Goal: Task Accomplishment & Management: Manage account settings

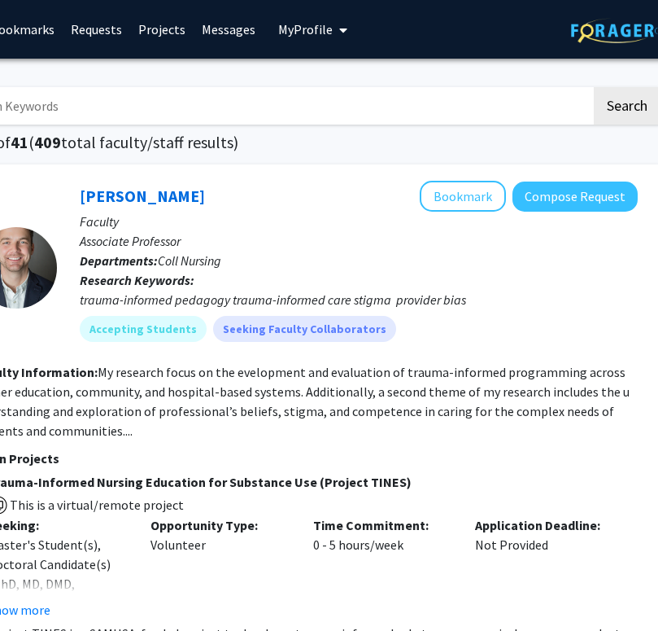
scroll to position [0, 301]
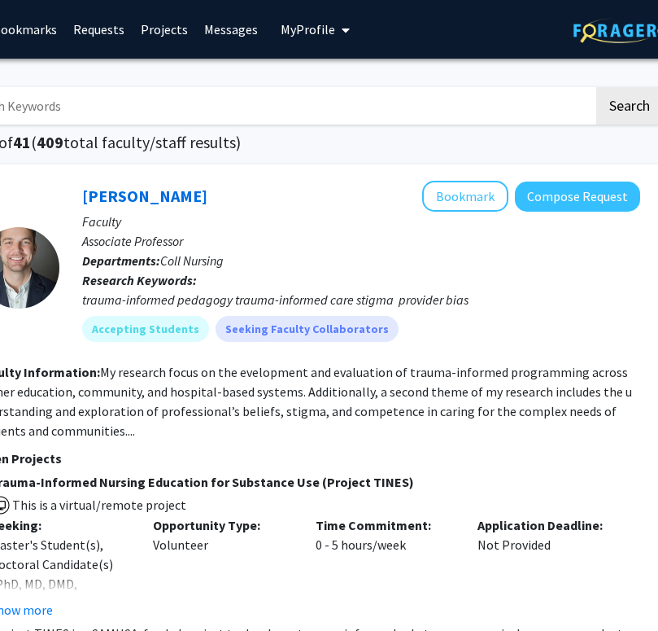
click at [655, 312] on div "[PERSON_NAME] Bookmark Compose Request Faculty Associate Professor Departments:…" at bounding box center [309, 595] width 708 height 863
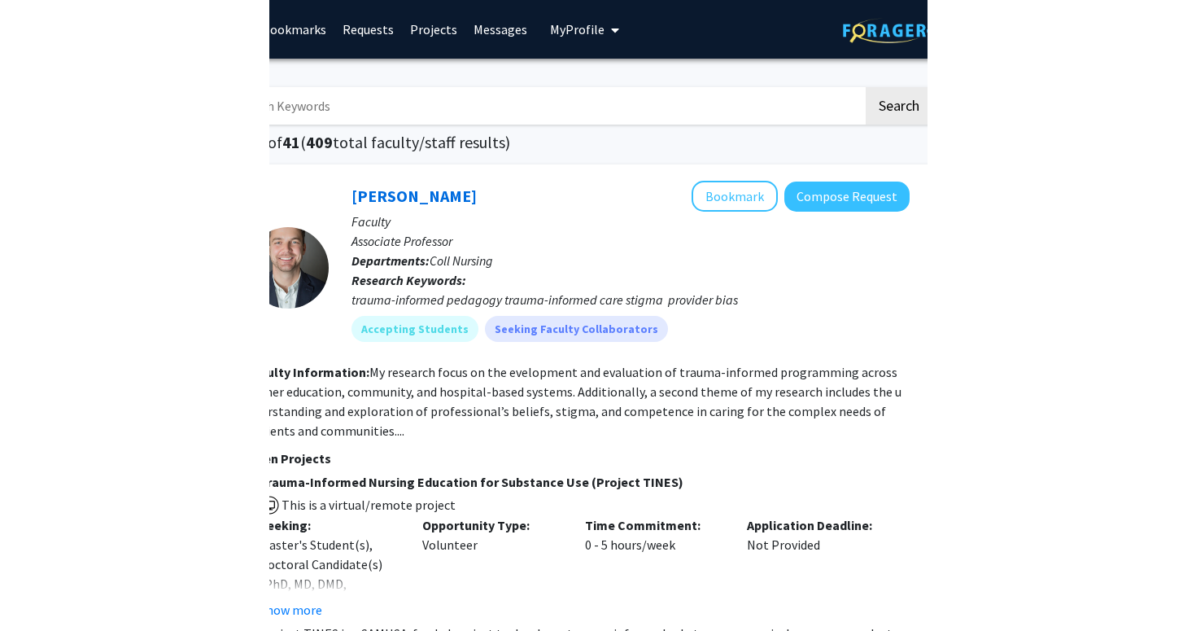
scroll to position [0, 0]
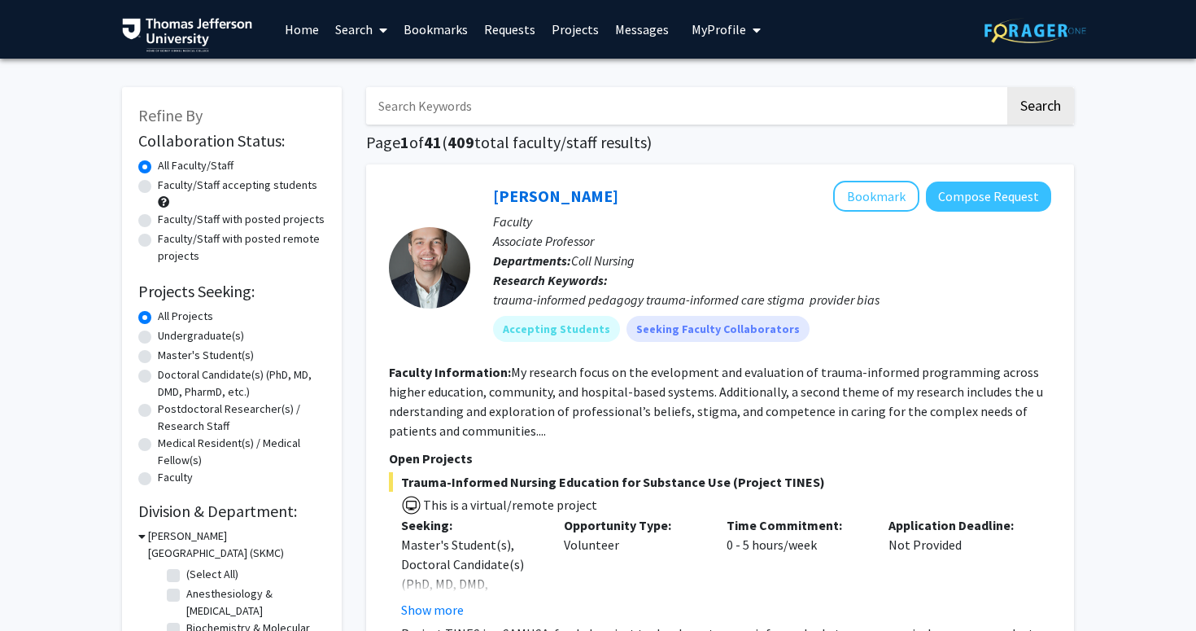
click at [247, 182] on label "Faculty/Staff accepting students" at bounding box center [237, 185] width 159 height 17
click at [168, 182] on input "Faculty/Staff accepting students" at bounding box center [163, 182] width 11 height 11
radio input "true"
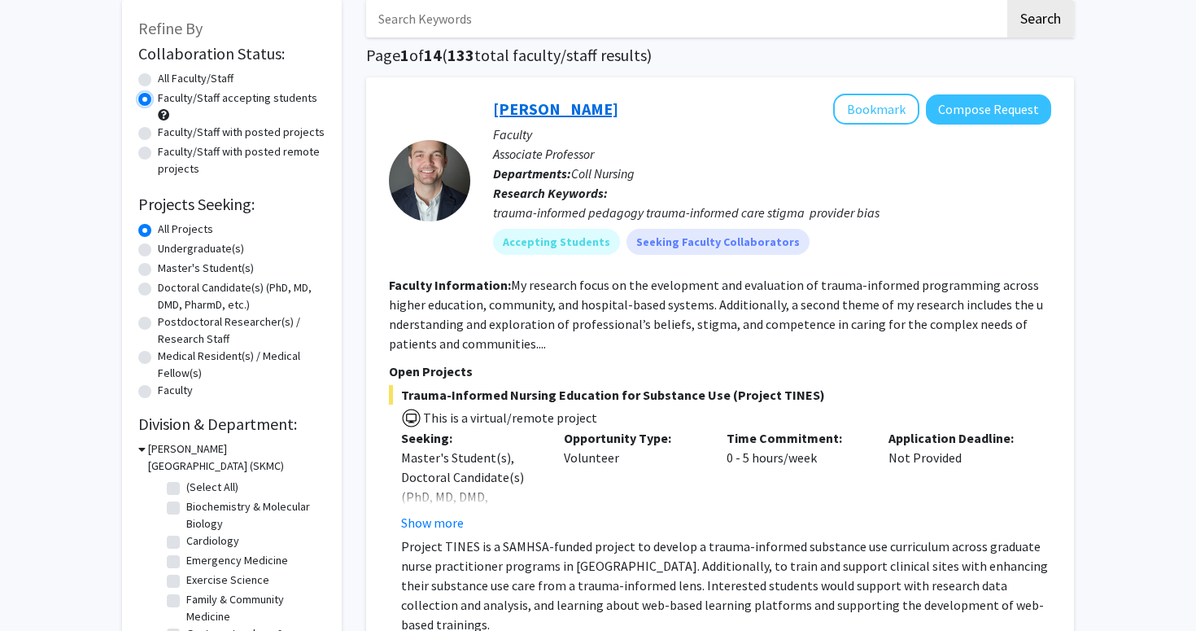
scroll to position [90, 0]
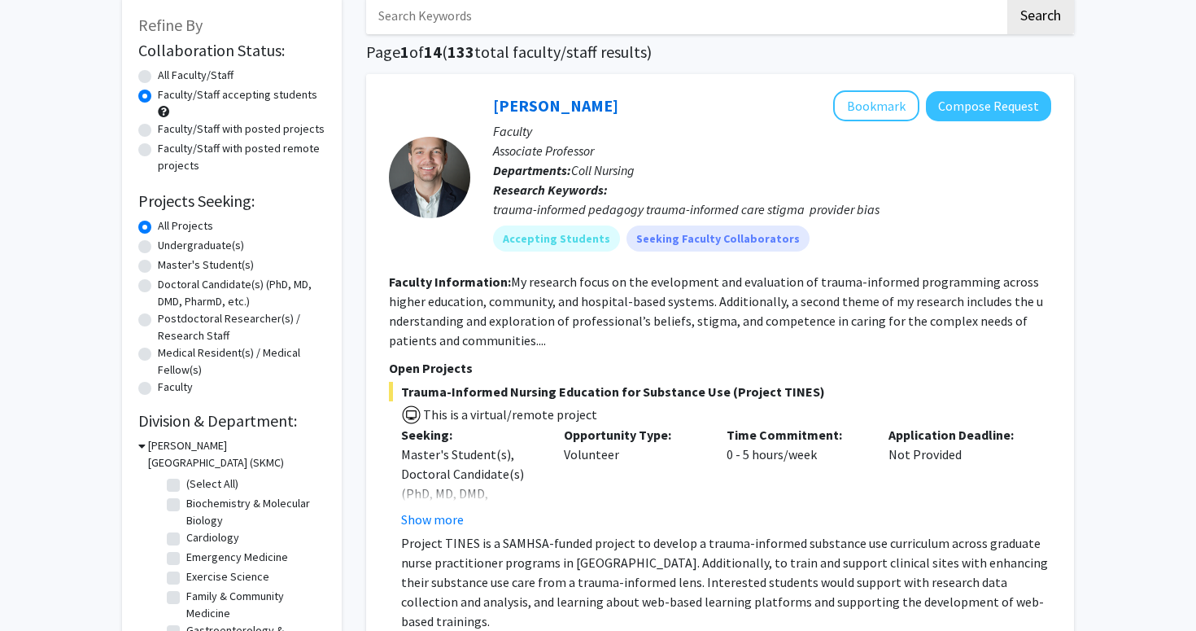
click at [220, 288] on label "Doctoral Candidate(s) (PhD, MD, DMD, PharmD, etc.)" at bounding box center [242, 293] width 168 height 34
click at [168, 286] on input "Doctoral Candidate(s) (PhD, MD, DMD, PharmD, etc.)" at bounding box center [163, 281] width 11 height 11
radio input "true"
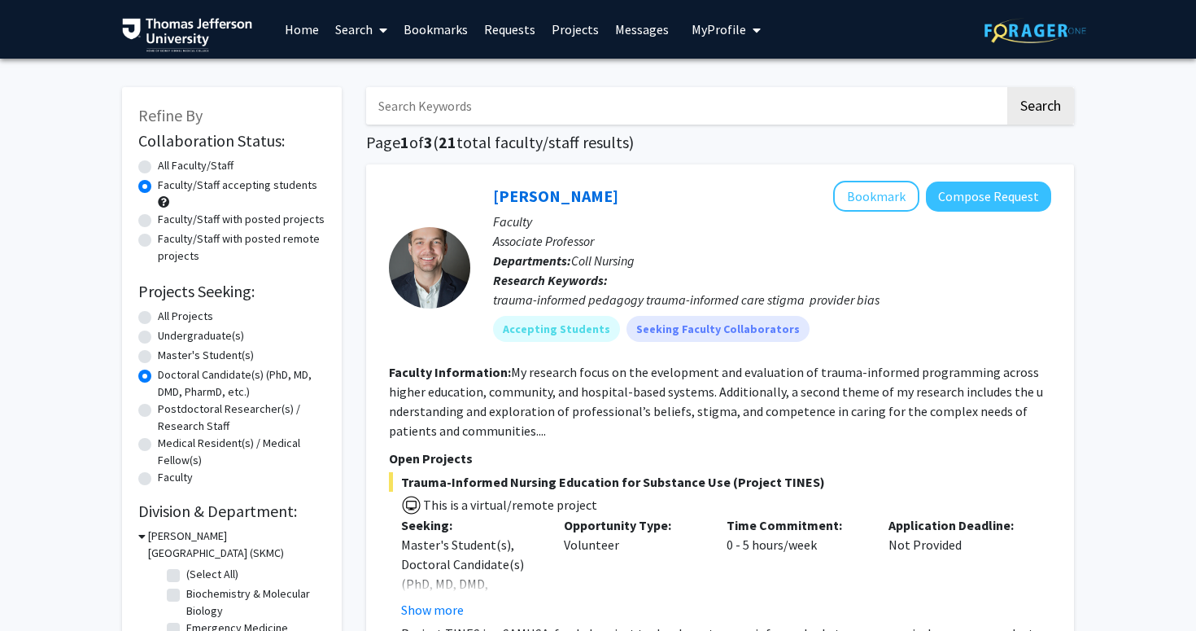
click at [657, 375] on fg-read-more "My research focus on the evelopment and evaluation of trauma-informed programmi…" at bounding box center [716, 401] width 654 height 75
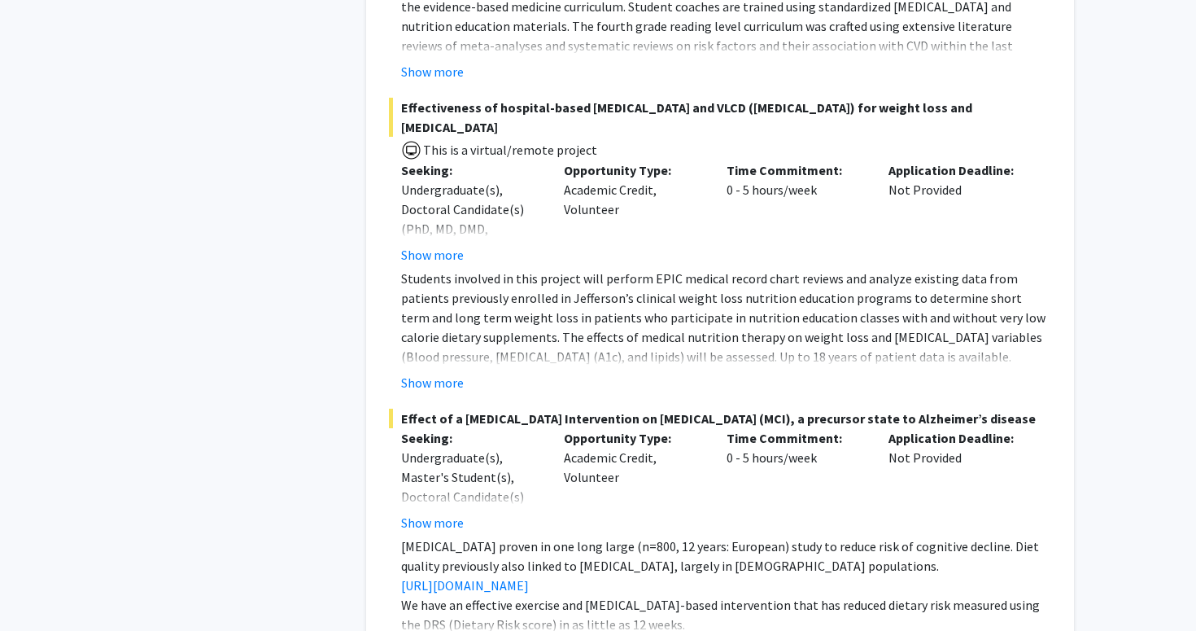
scroll to position [10512, 0]
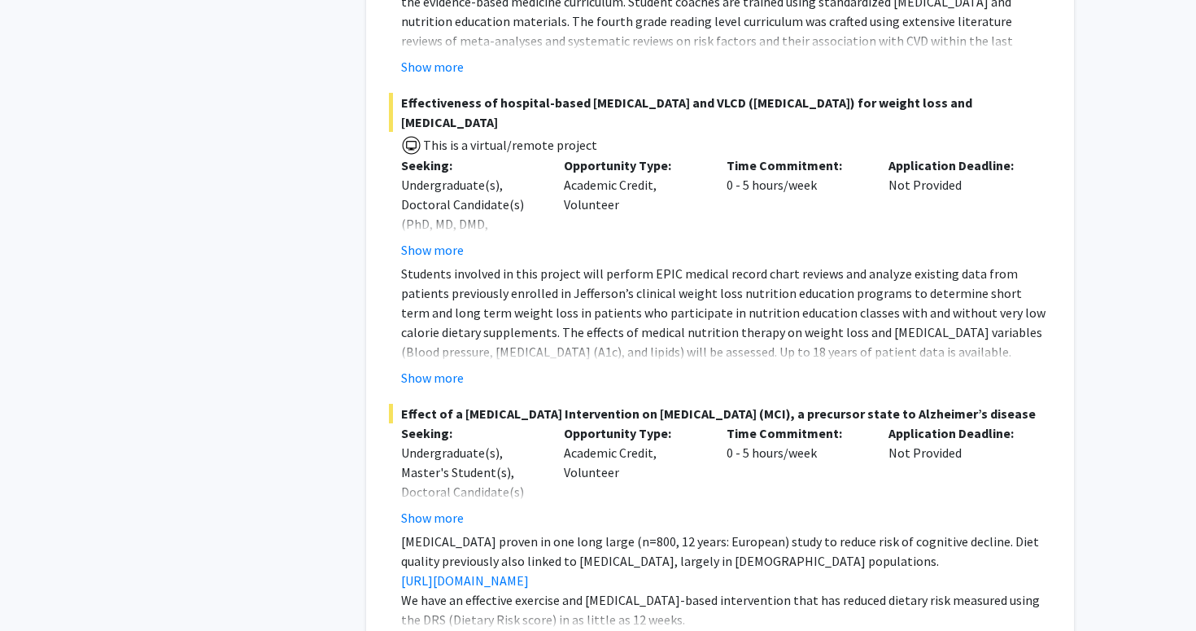
click at [657, 289] on p "Students involved in this project will perform EPIC medical record chart review…" at bounding box center [726, 313] width 650 height 98
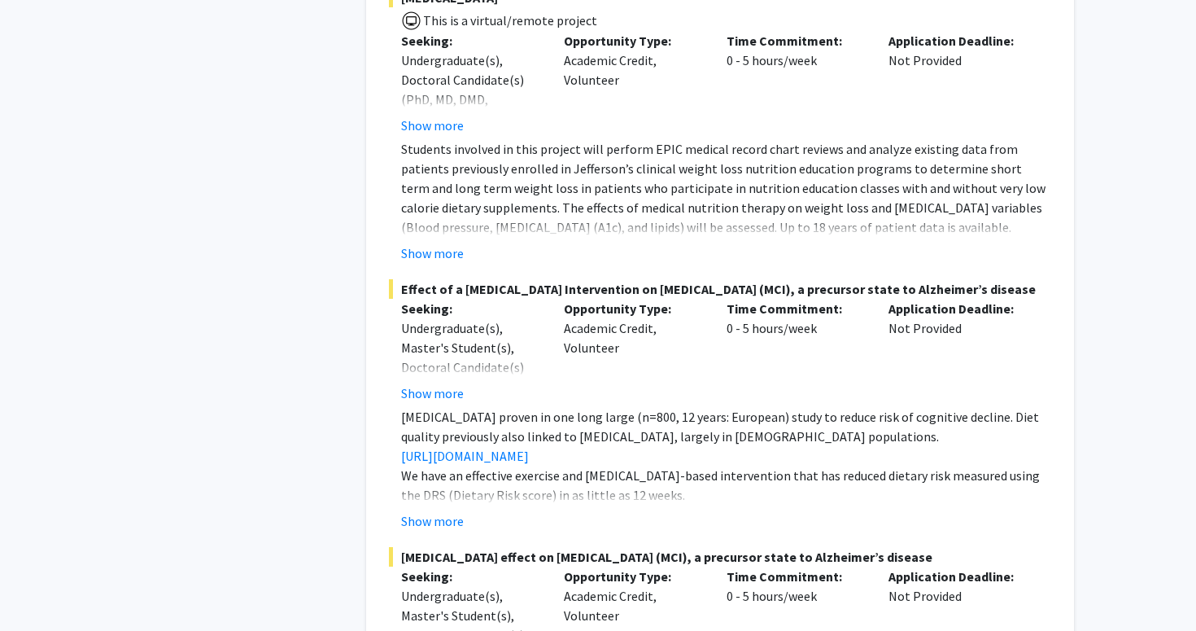
scroll to position [10637, 0]
click at [657, 83] on div "Time Commitment: 0 - 5 hours/week" at bounding box center [795, 82] width 163 height 104
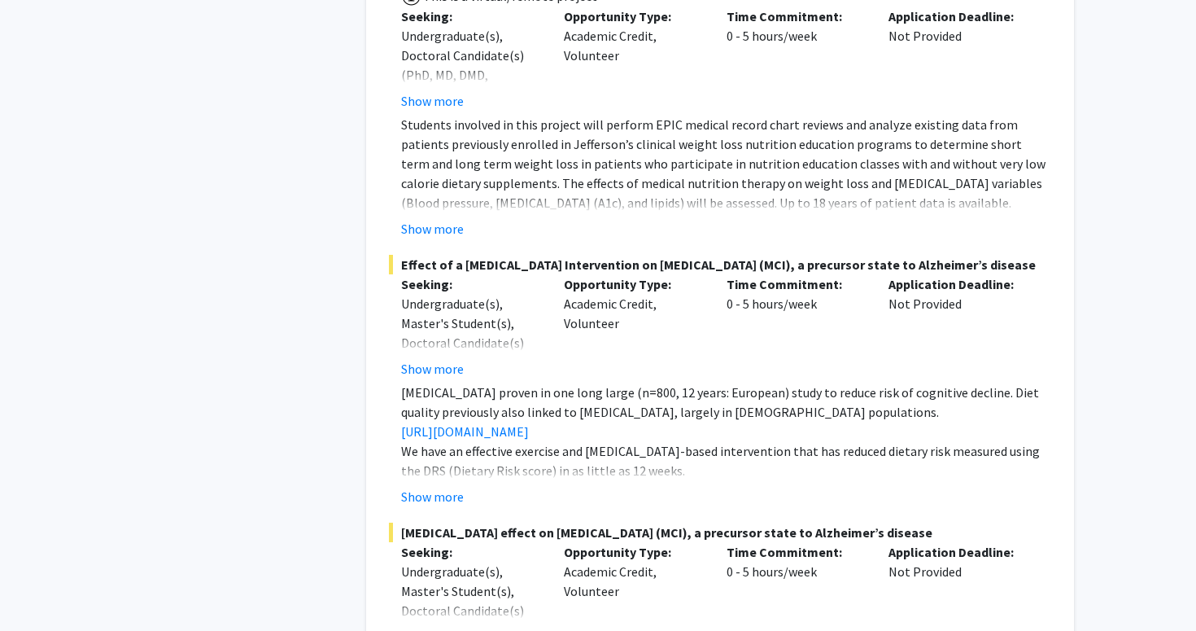
scroll to position [10663, 0]
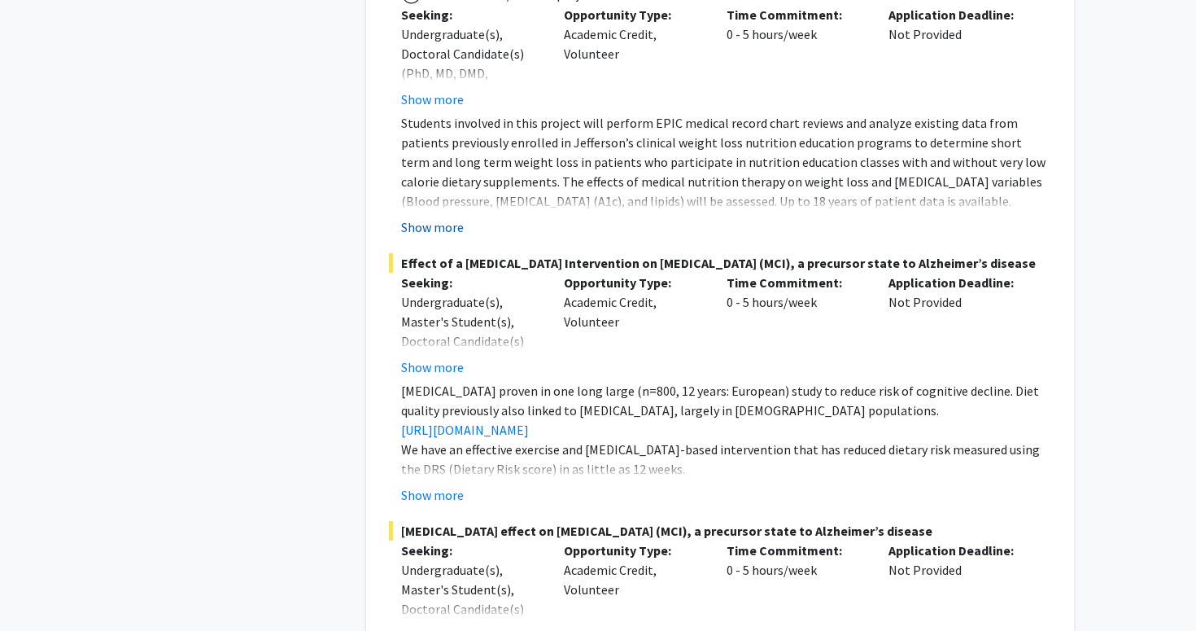
click at [438, 217] on button "Show more" at bounding box center [432, 227] width 63 height 20
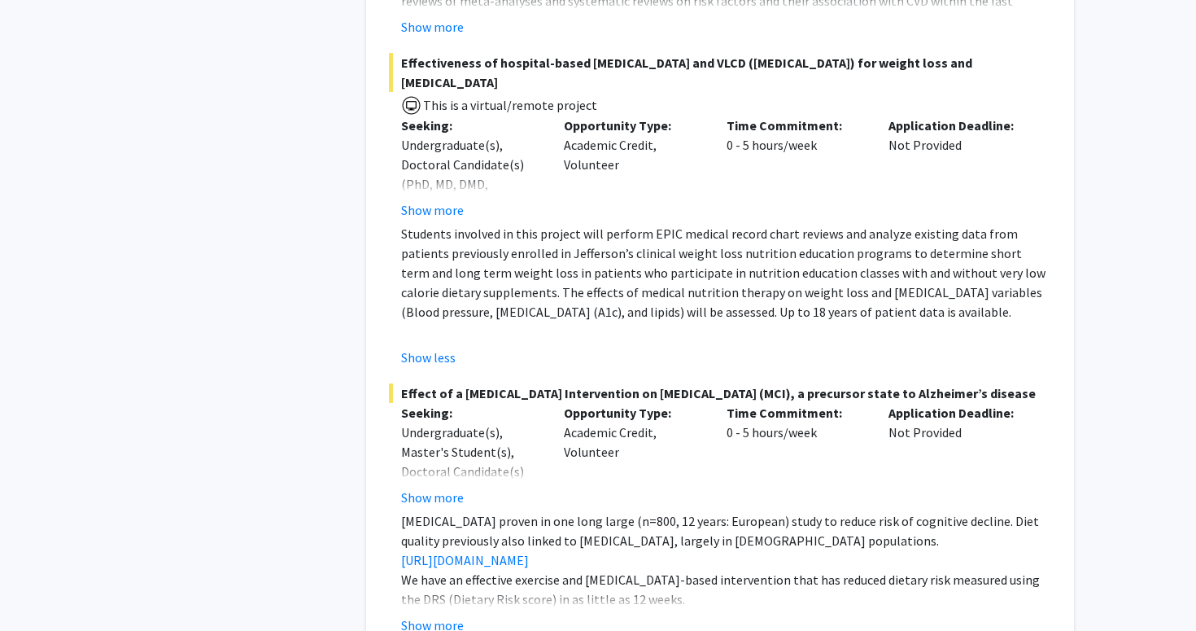
click at [620, 224] on p "Students involved in this project will perform EPIC medical record chart review…" at bounding box center [726, 273] width 650 height 98
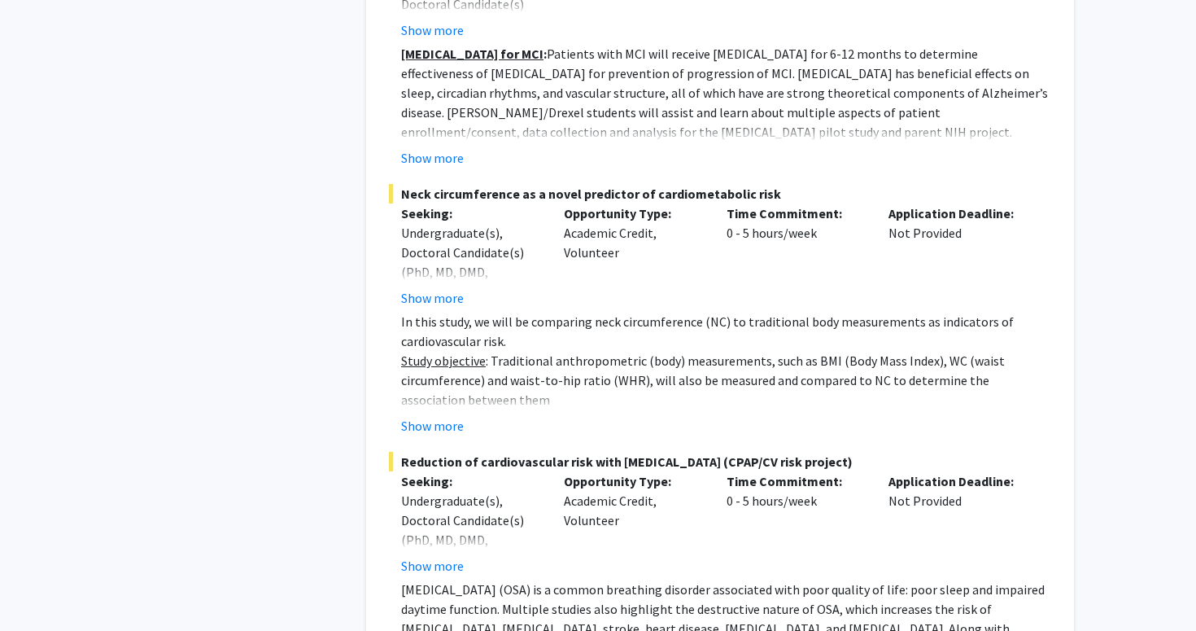
scroll to position [11269, 0]
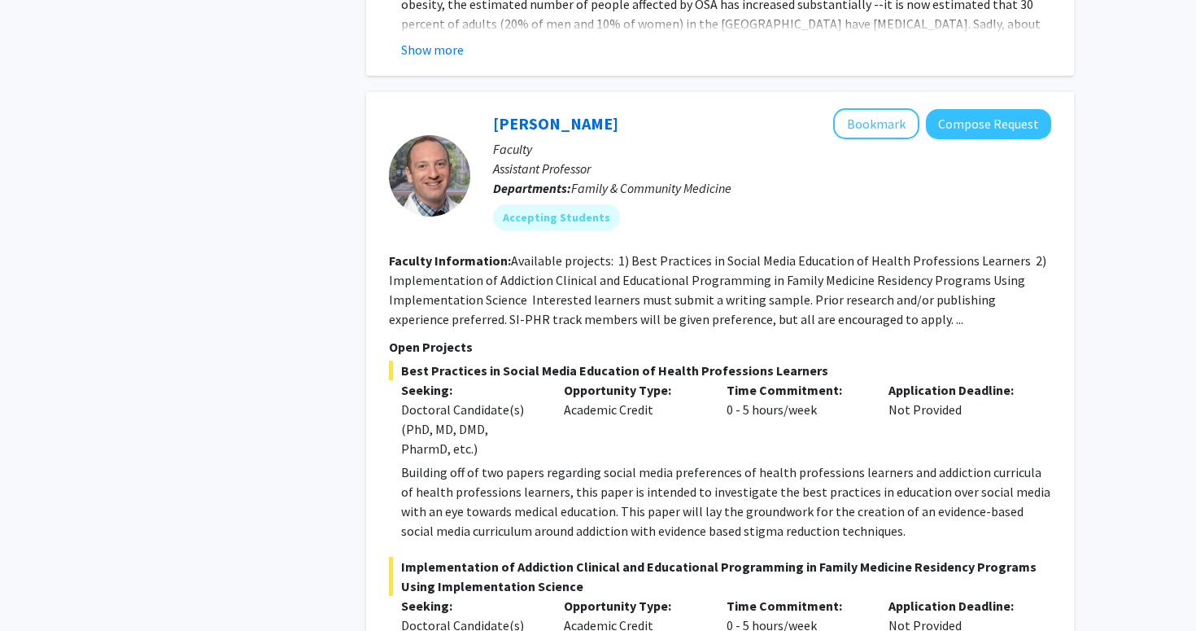
click at [657, 556] on span "Implementation of Addiction Clinical and Educational Programming in Family Medi…" at bounding box center [720, 575] width 662 height 39
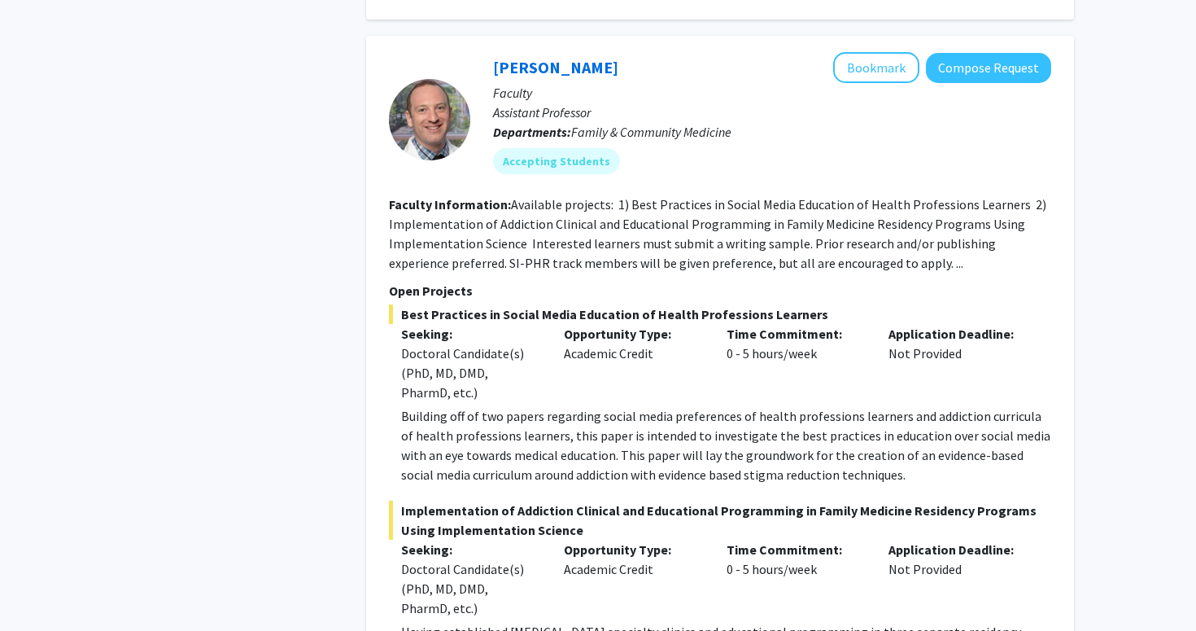
scroll to position [11986, 0]
click at [657, 365] on div "Time Commitment: 0 - 5 hours/week" at bounding box center [795, 364] width 163 height 78
click at [657, 435] on p "Building off of two papers regarding social media preferences of health profess…" at bounding box center [726, 446] width 650 height 78
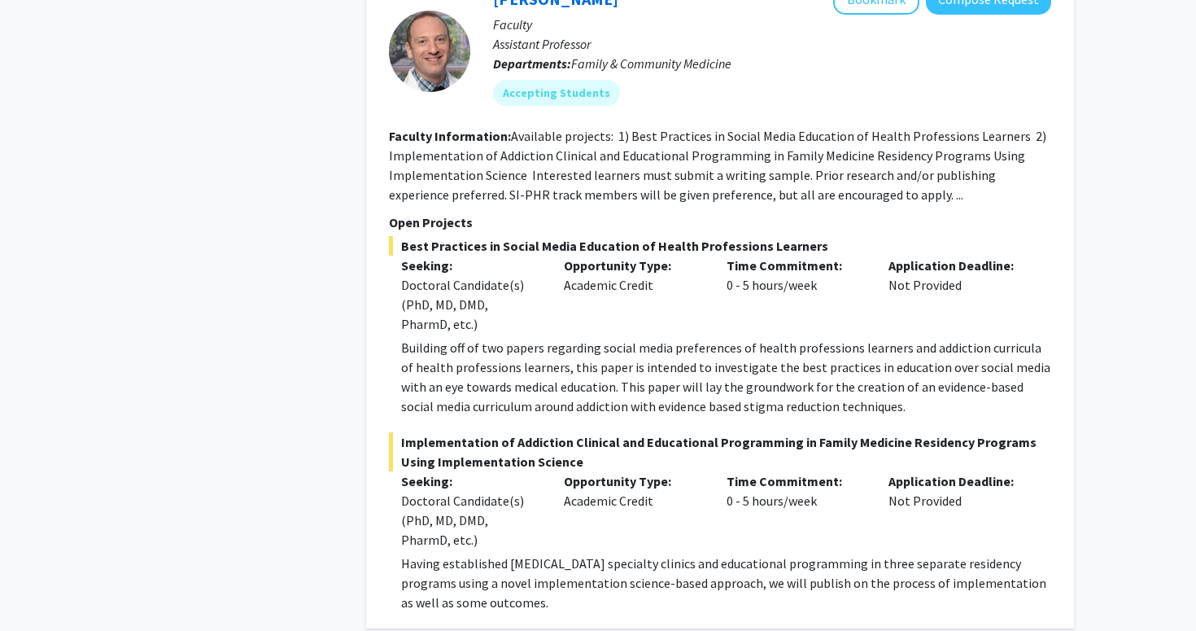
scroll to position [12077, 0]
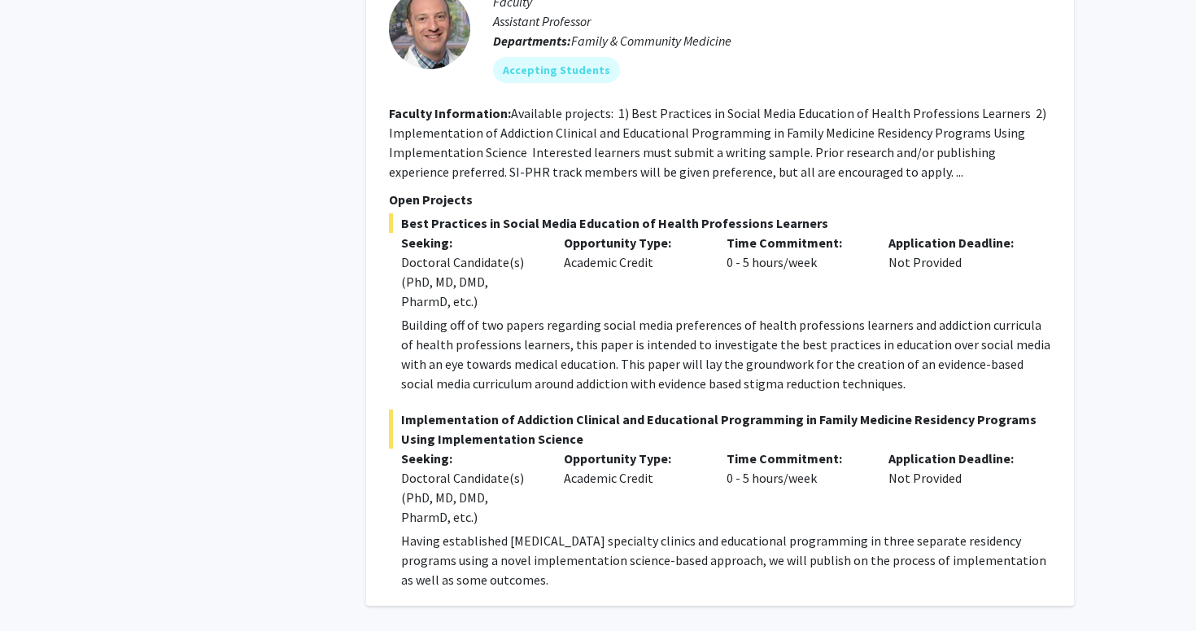
click at [657, 358] on p "Building off of two papers regarding social media preferences of health profess…" at bounding box center [726, 354] width 650 height 78
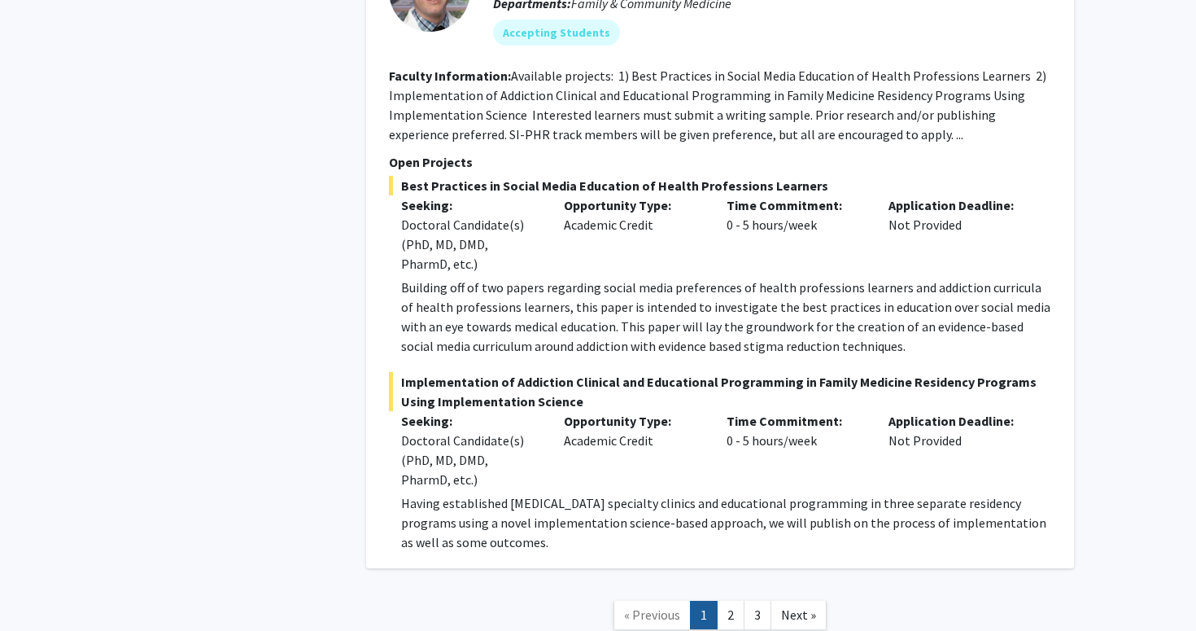
scroll to position [12121, 0]
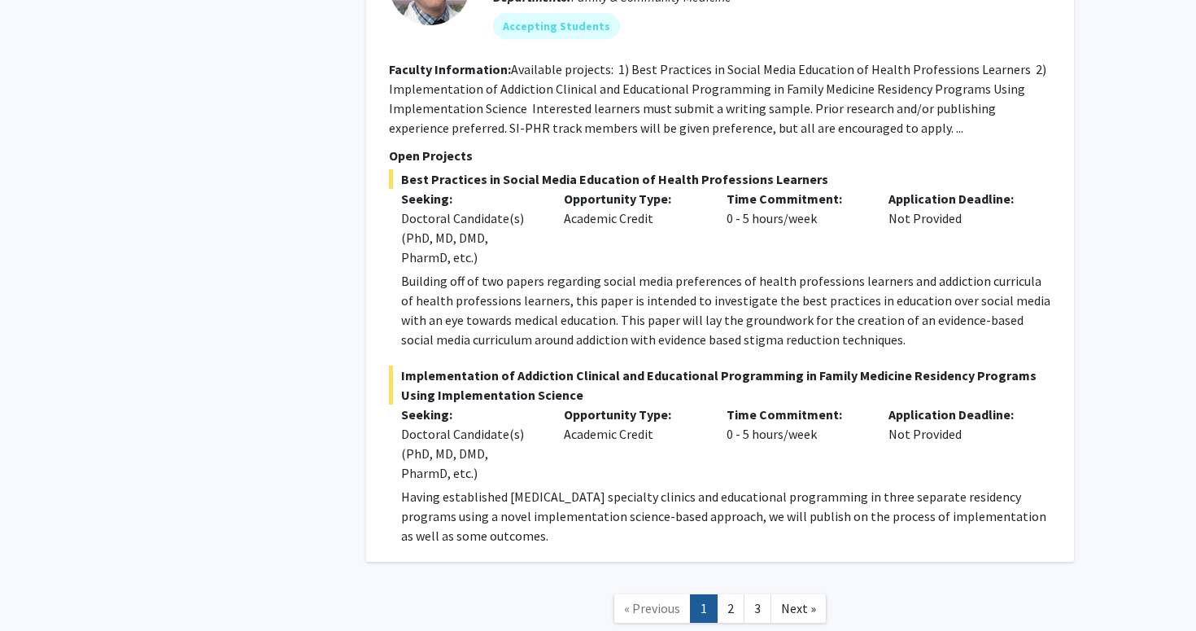
click at [657, 271] on p "Building off of two papers regarding social media preferences of health profess…" at bounding box center [726, 310] width 650 height 78
click at [594, 519] on p "Having established [MEDICAL_DATA] specialty clinics and educational programming…" at bounding box center [726, 516] width 650 height 59
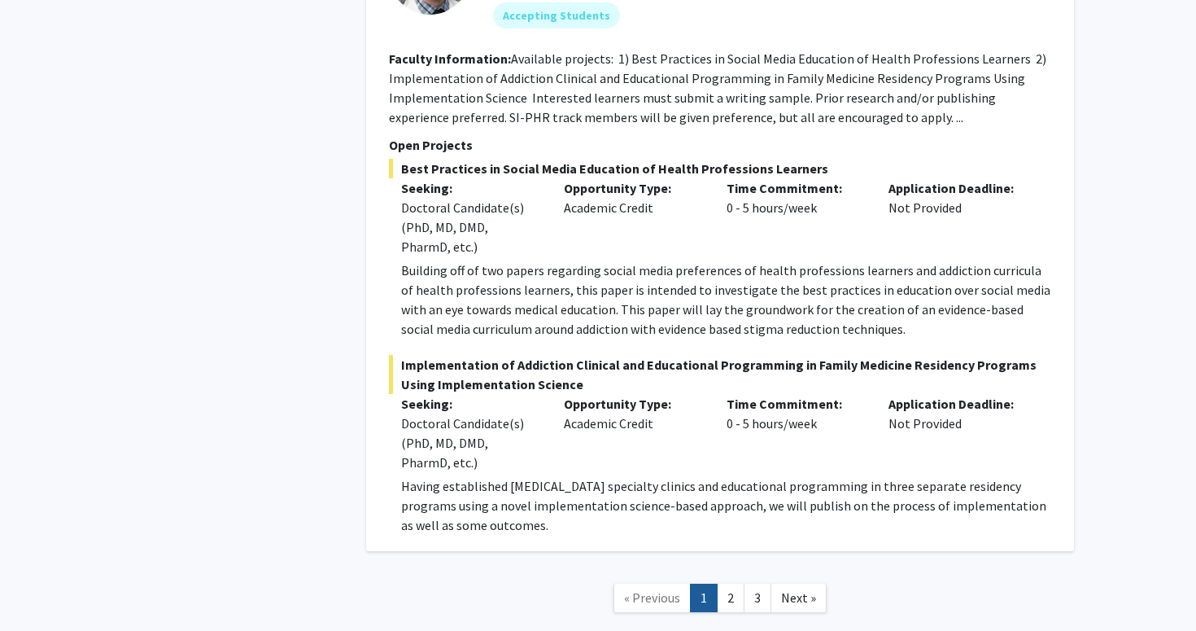
scroll to position [12117, 0]
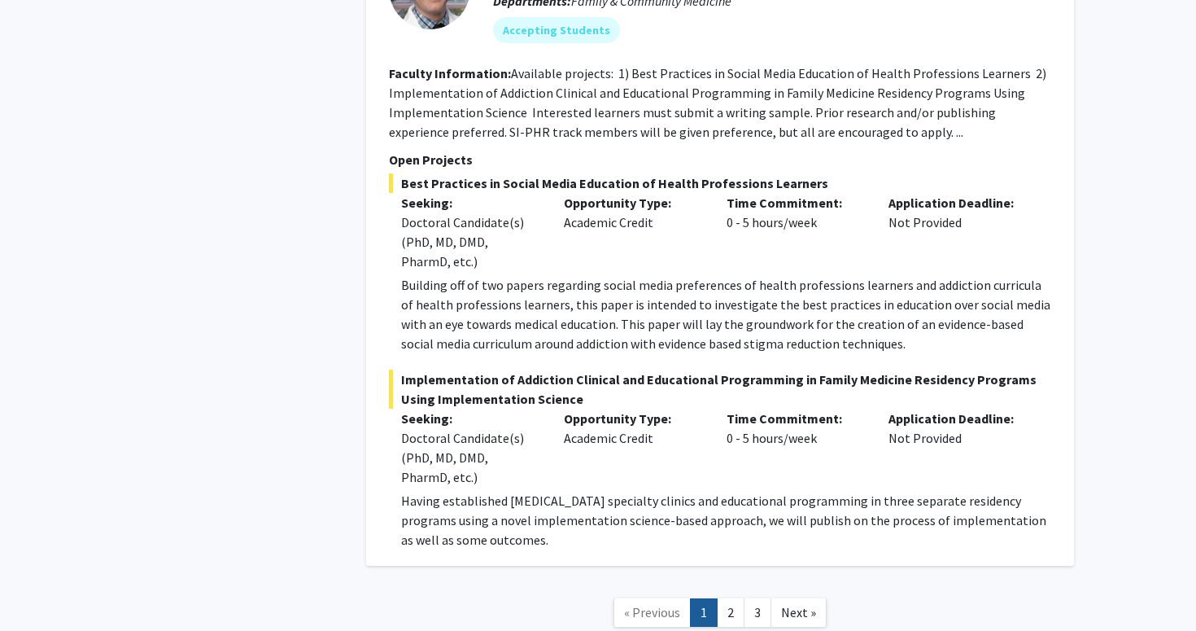
click at [587, 491] on p "Having established [MEDICAL_DATA] specialty clinics and educational programming…" at bounding box center [726, 520] width 650 height 59
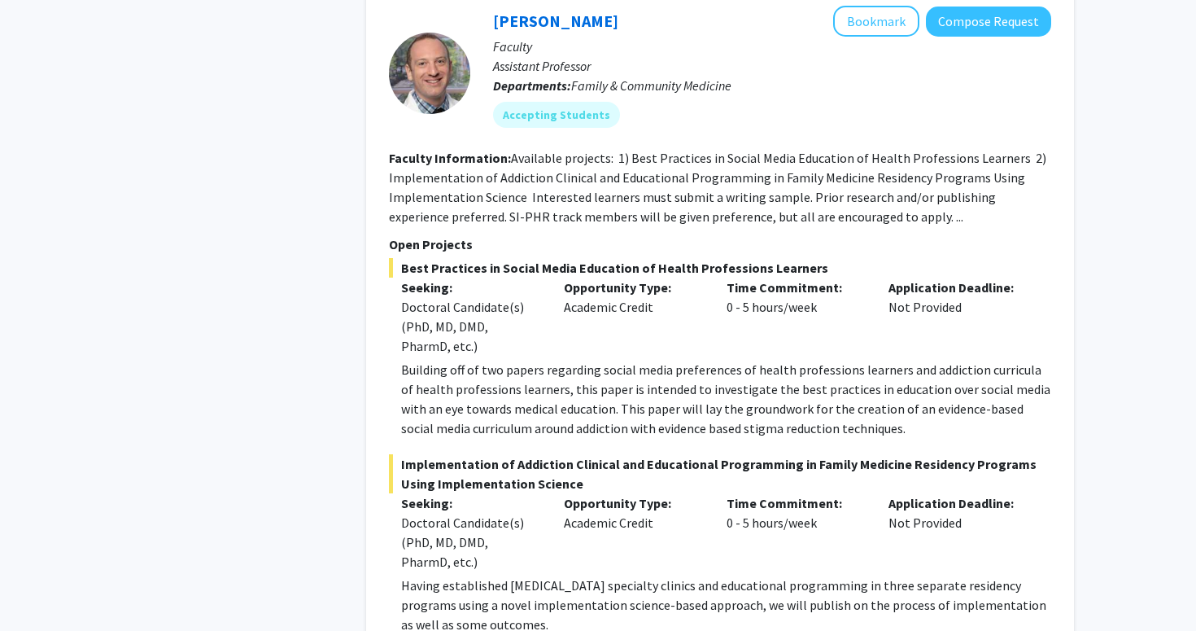
scroll to position [12047, 0]
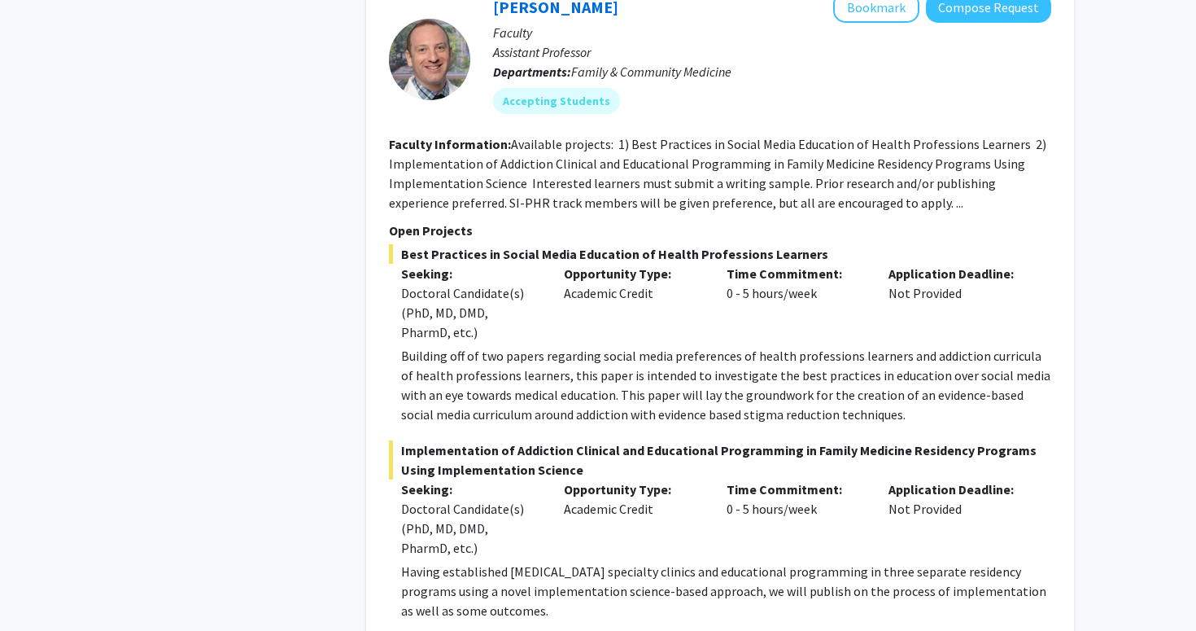
click at [635, 310] on div "Opportunity Type: Academic Credit" at bounding box center [633, 303] width 163 height 78
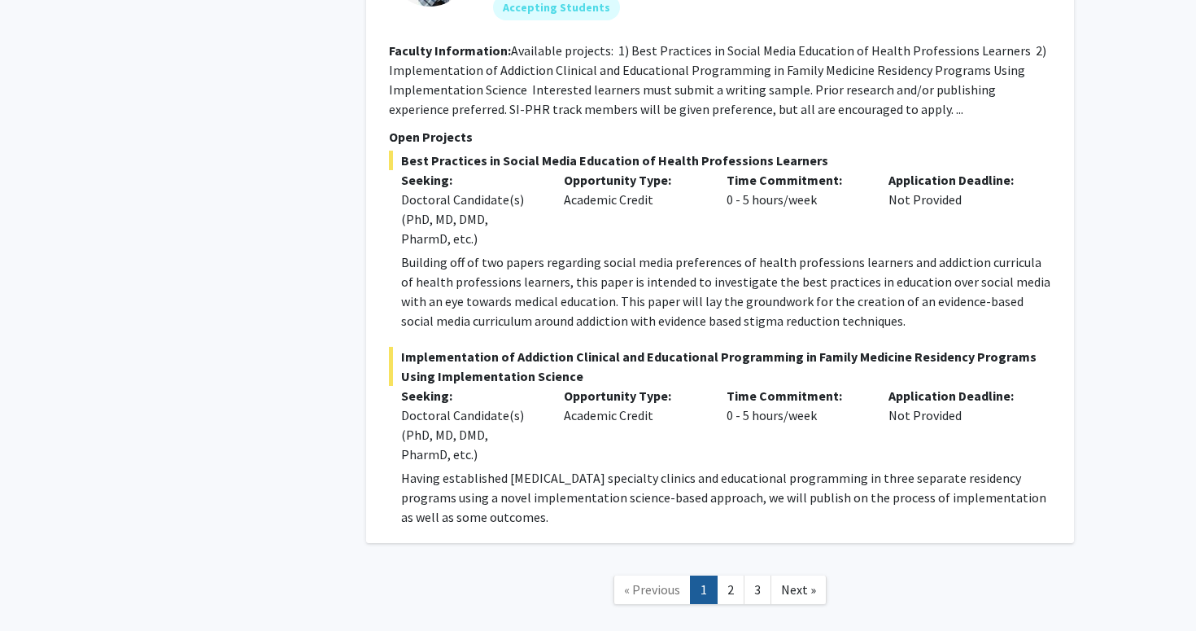
scroll to position [12208, 0]
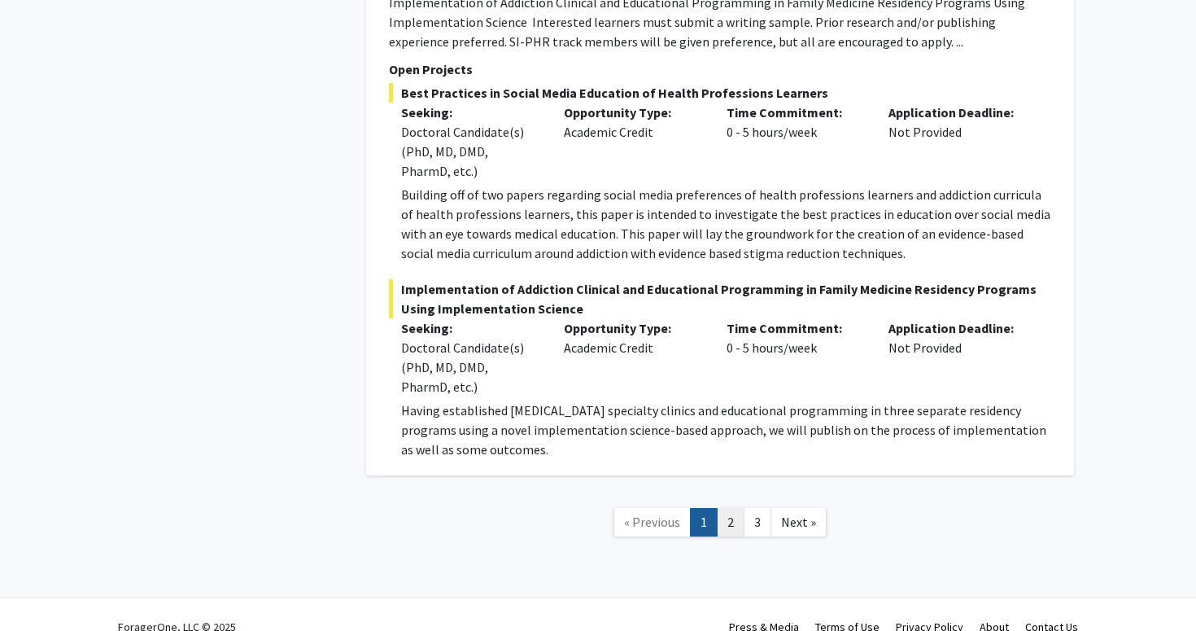
click at [657, 508] on link "2" at bounding box center [731, 522] width 28 height 28
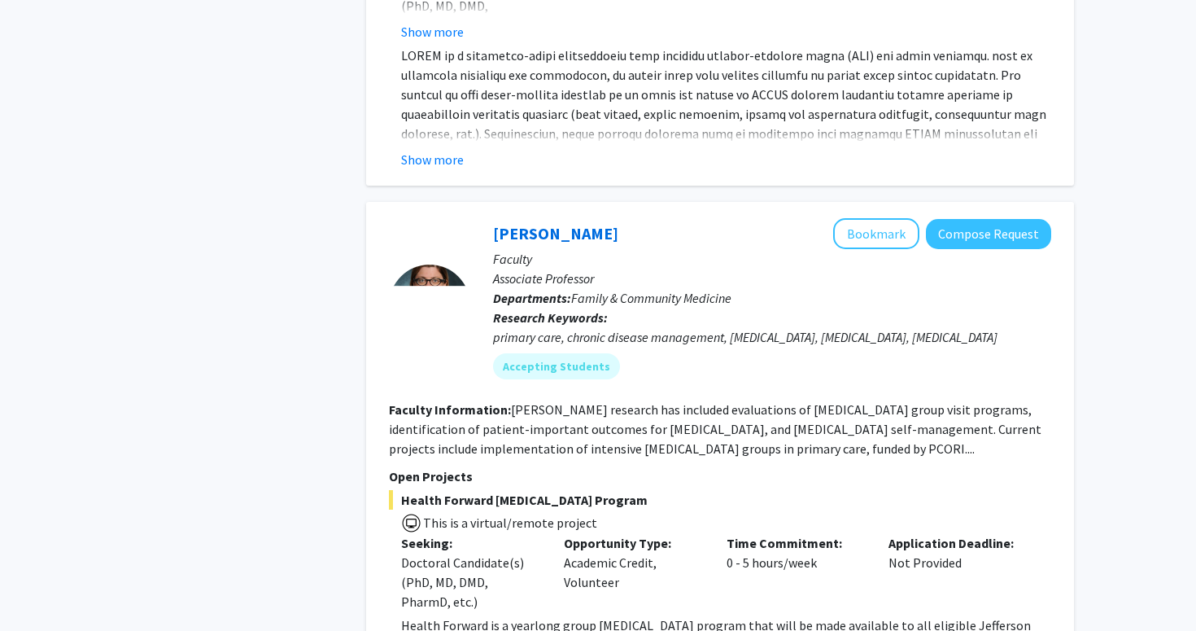
scroll to position [1049, 0]
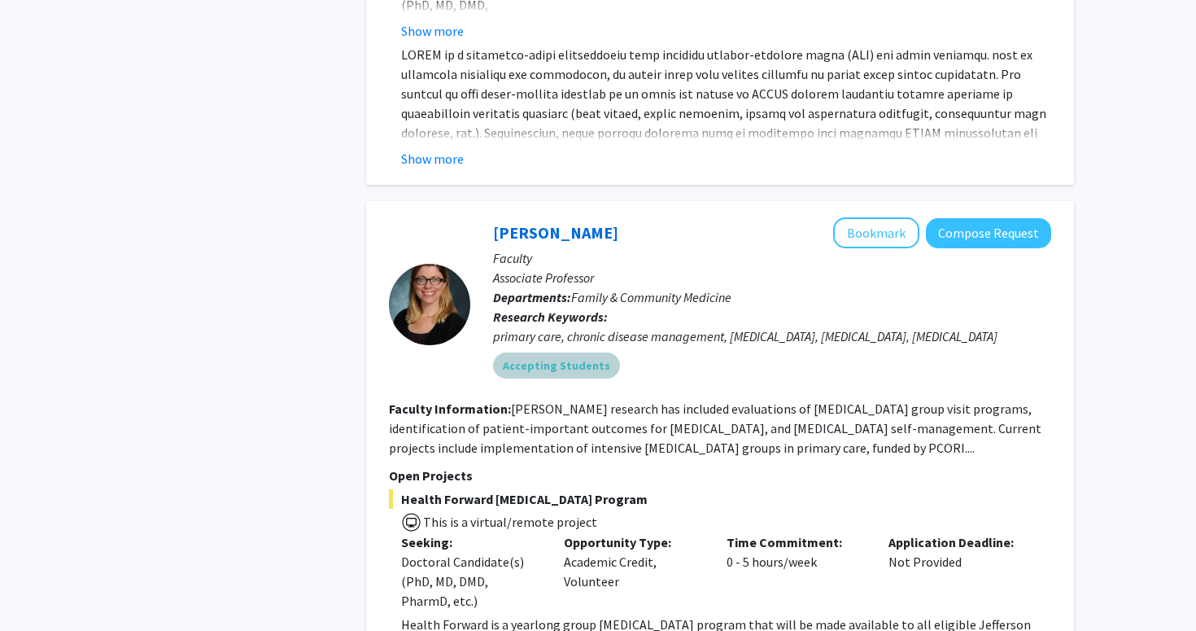
click at [657, 371] on div "Accepting Students" at bounding box center [772, 365] width 565 height 33
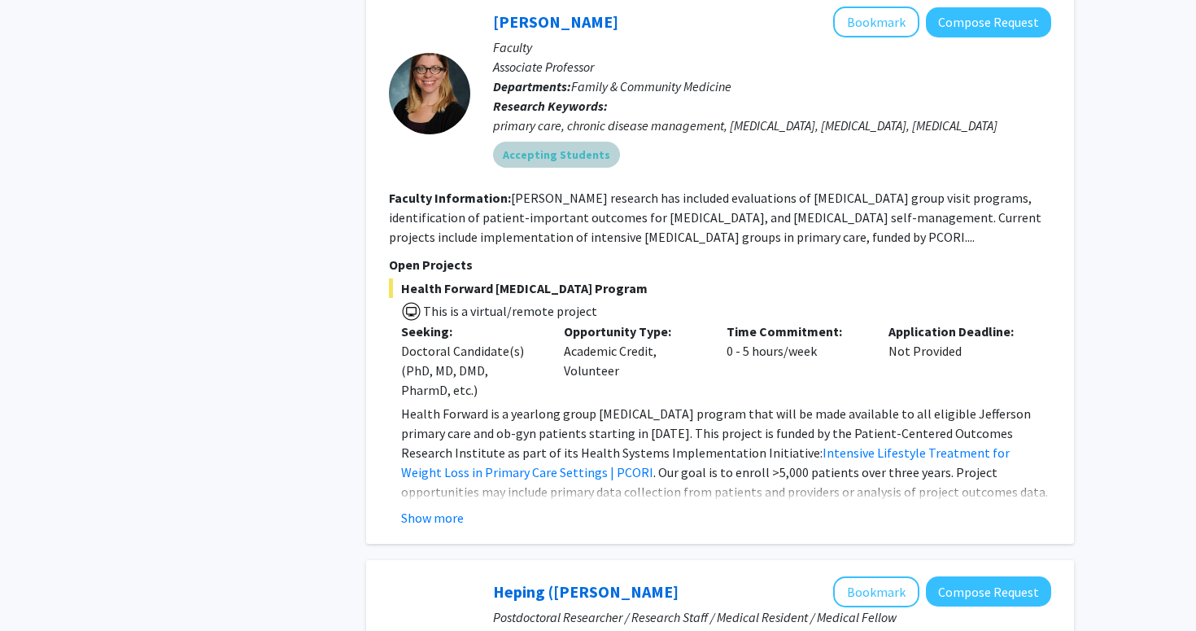
scroll to position [1268, 0]
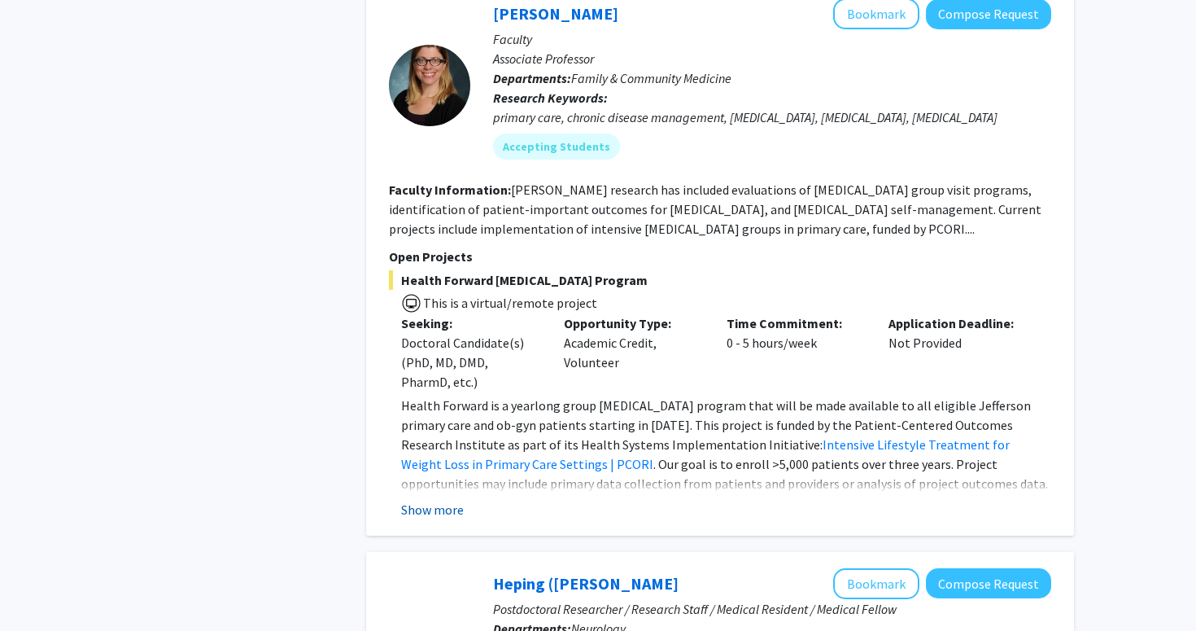
click at [439, 515] on button "Show more" at bounding box center [432, 510] width 63 height 20
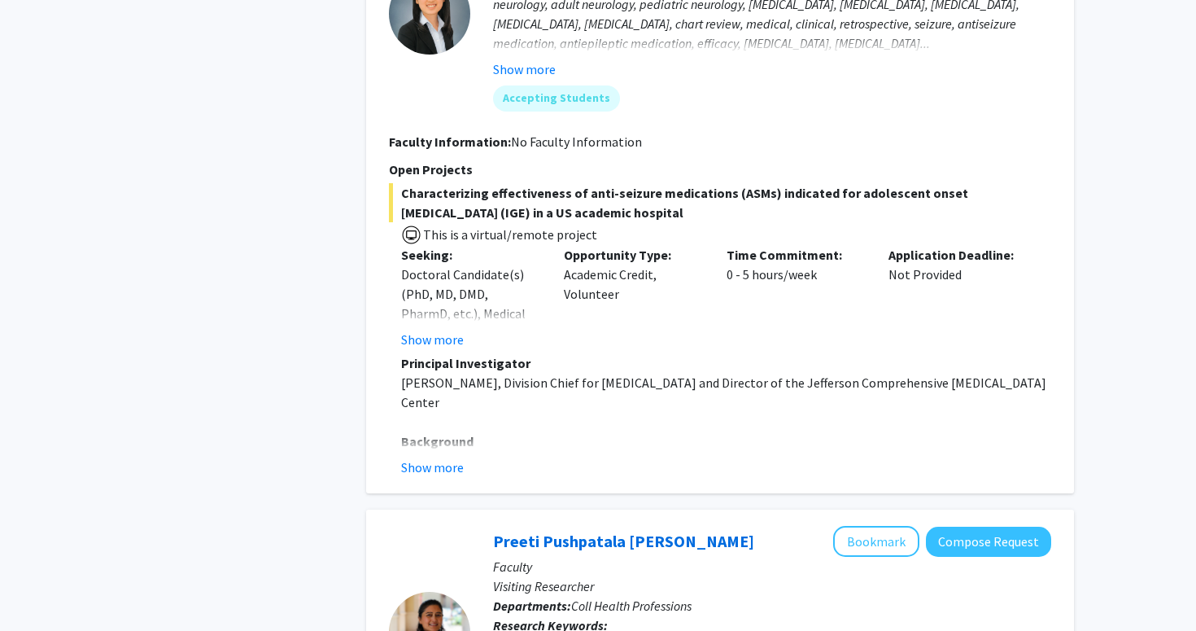
scroll to position [1966, 0]
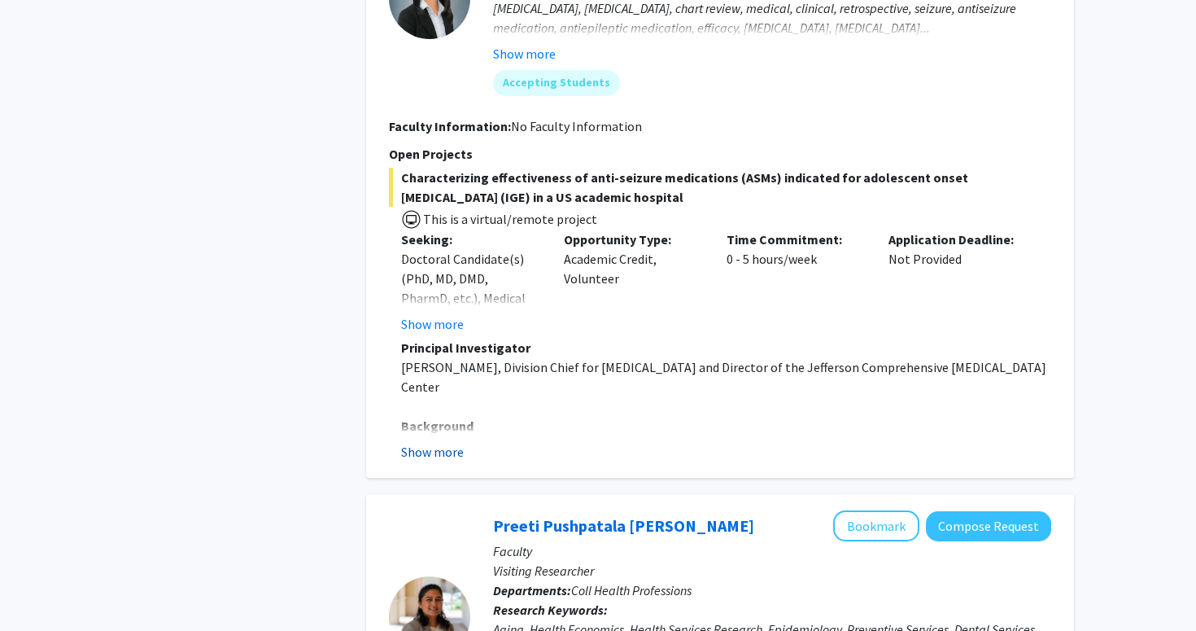
click at [425, 442] on button "Show more" at bounding box center [432, 452] width 63 height 20
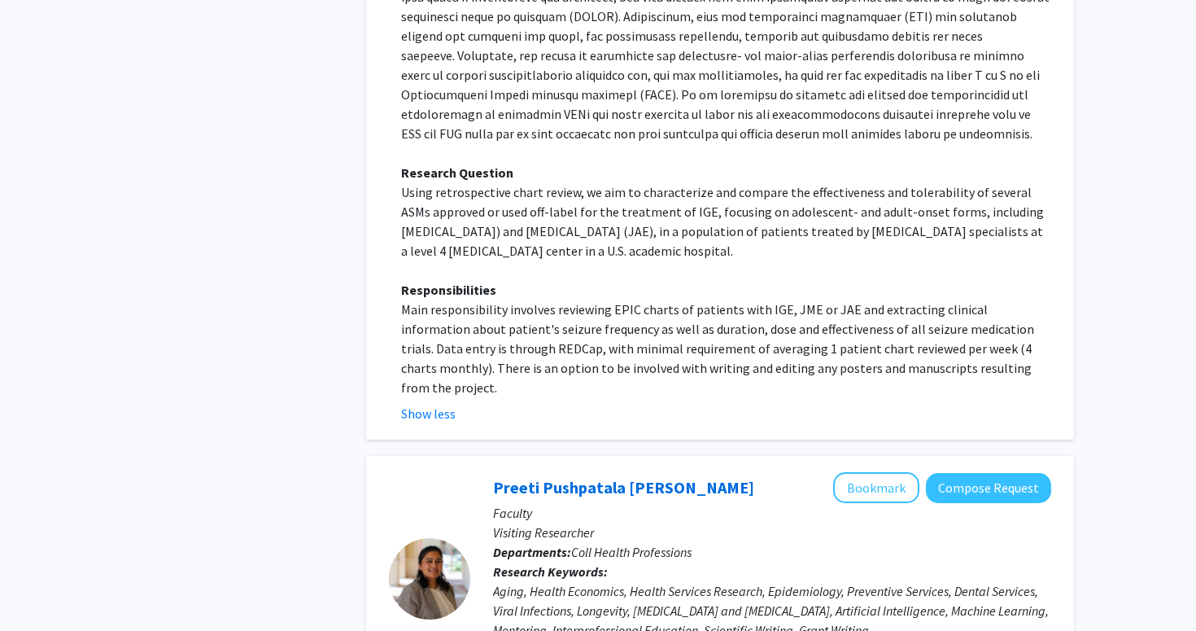
scroll to position [2476, 0]
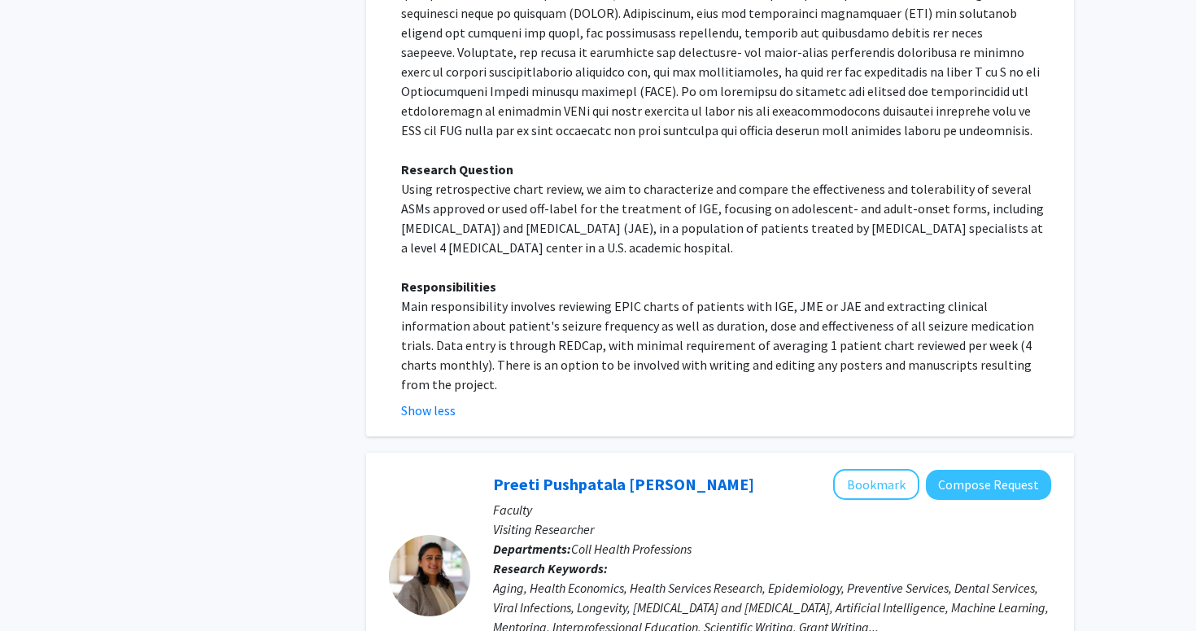
click at [621, 400] on div "Show less" at bounding box center [726, 410] width 650 height 20
click at [640, 351] on p "Main responsibility involves reviewing EPIC charts of patients with IGE, JME or…" at bounding box center [726, 345] width 650 height 98
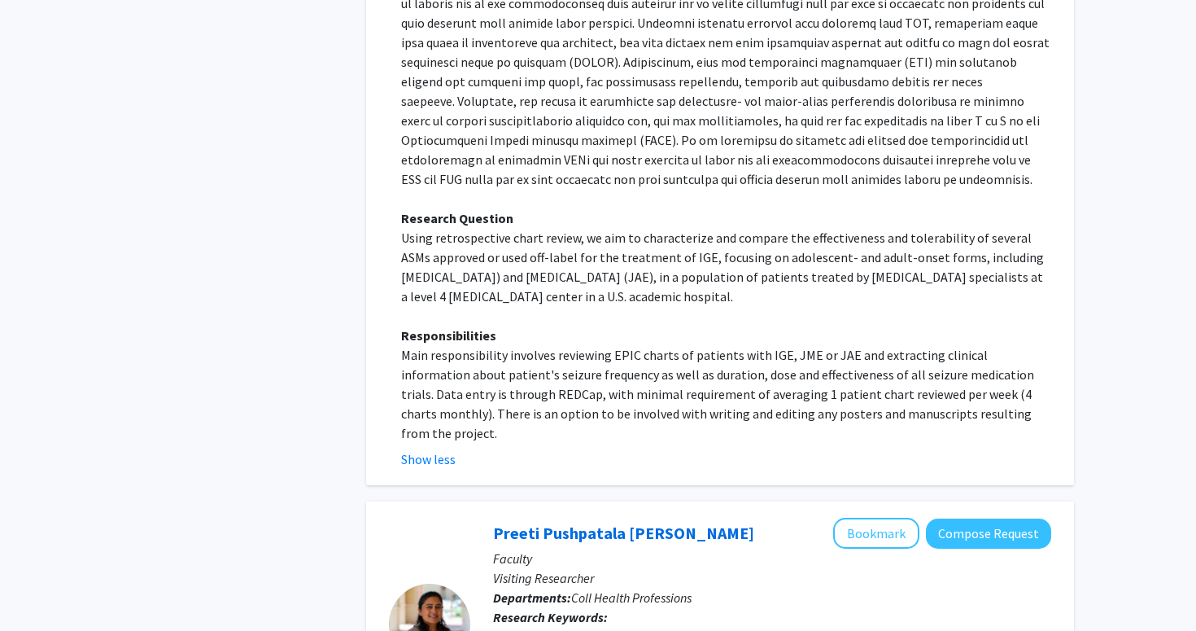
scroll to position [2425, 0]
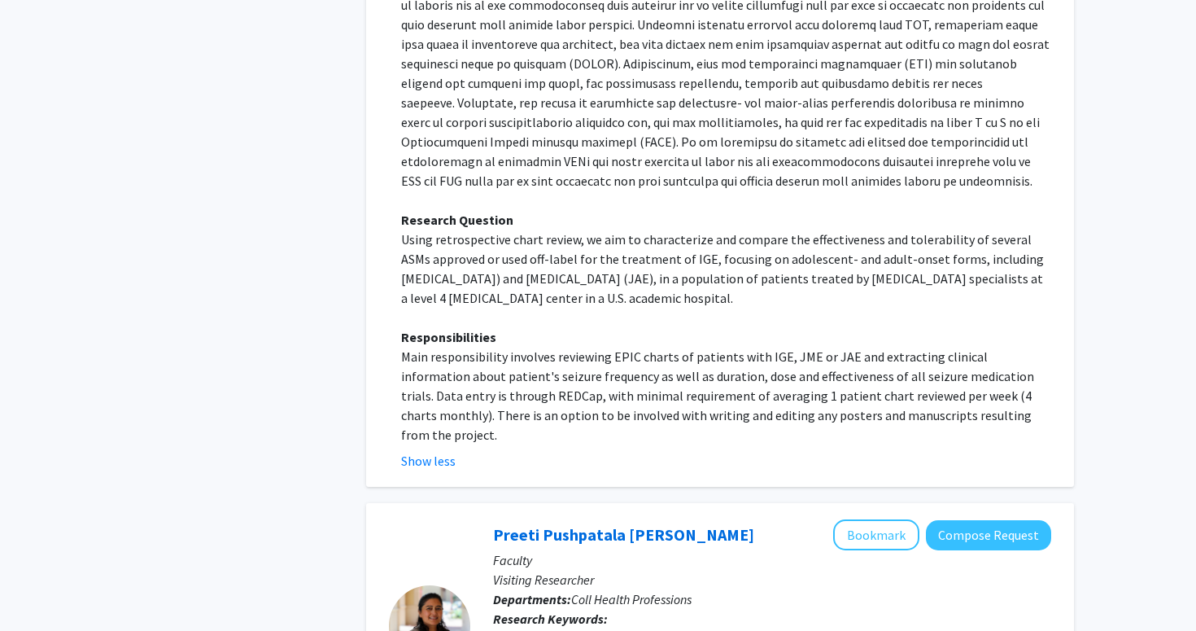
click at [640, 351] on p "Main responsibility involves reviewing EPIC charts of patients with IGE, JME or…" at bounding box center [726, 396] width 650 height 98
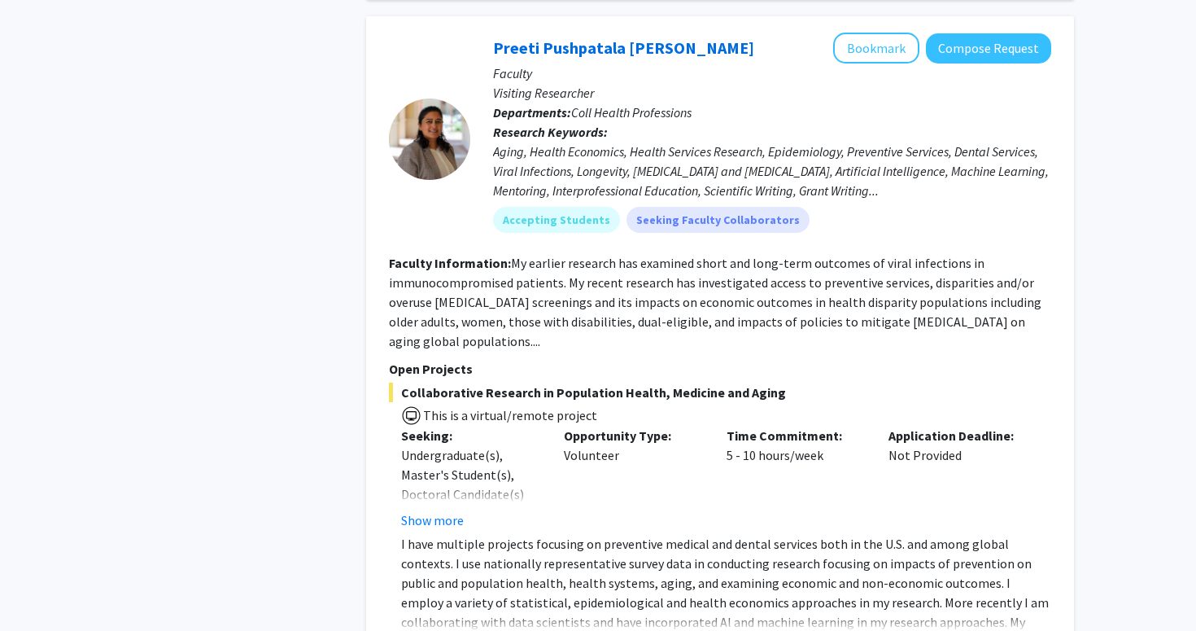
scroll to position [2910, 0]
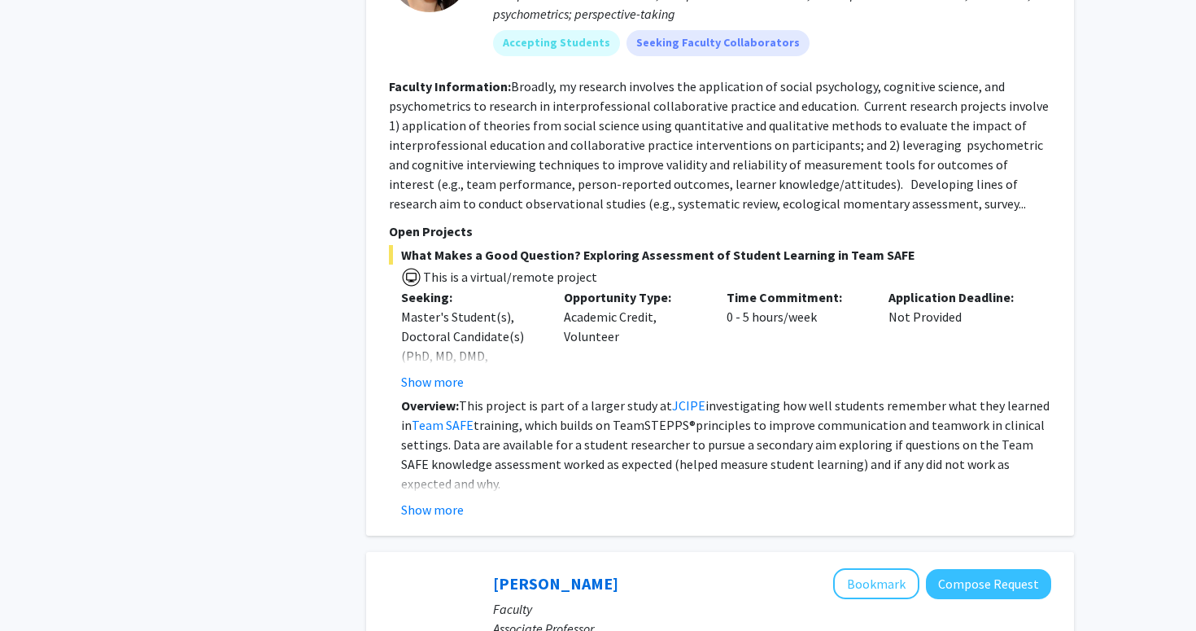
click at [648, 410] on p "Overview: This project is part of a larger study at JCIPE investigating how wel…" at bounding box center [726, 444] width 650 height 98
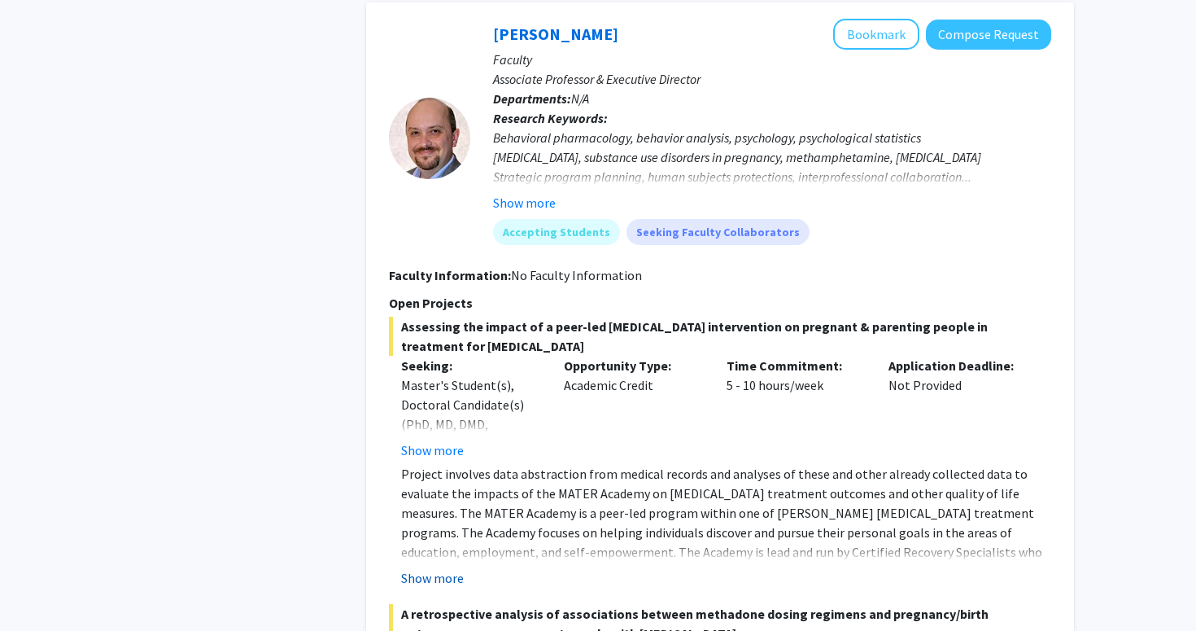
scroll to position [4978, 0]
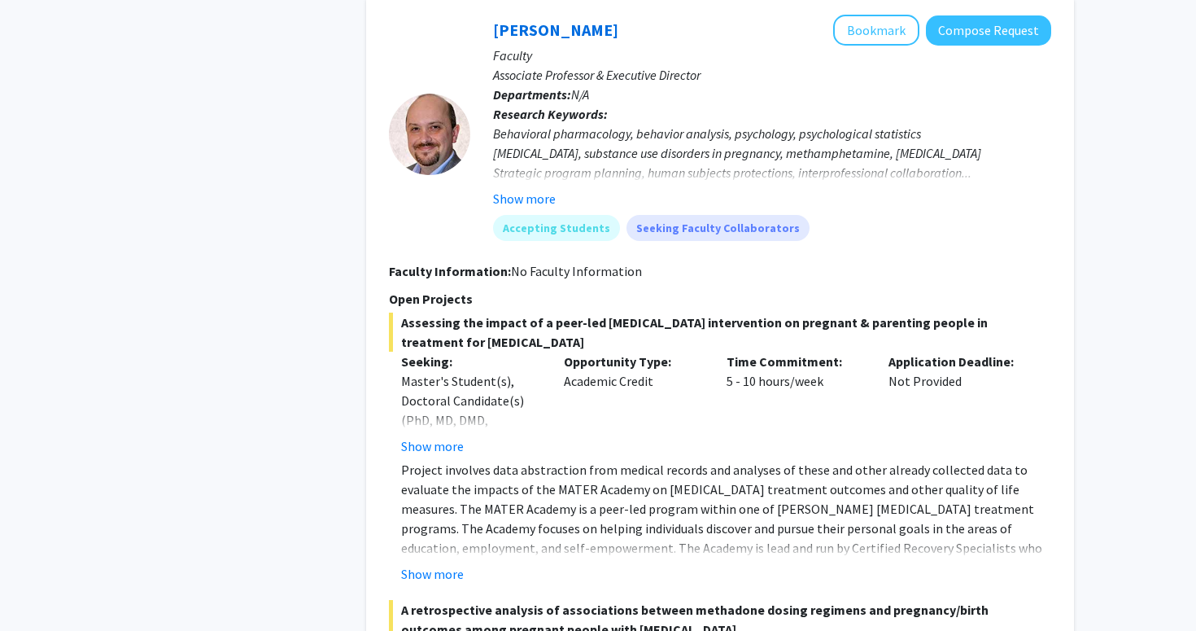
click at [545, 564] on div "Show more" at bounding box center [726, 574] width 650 height 20
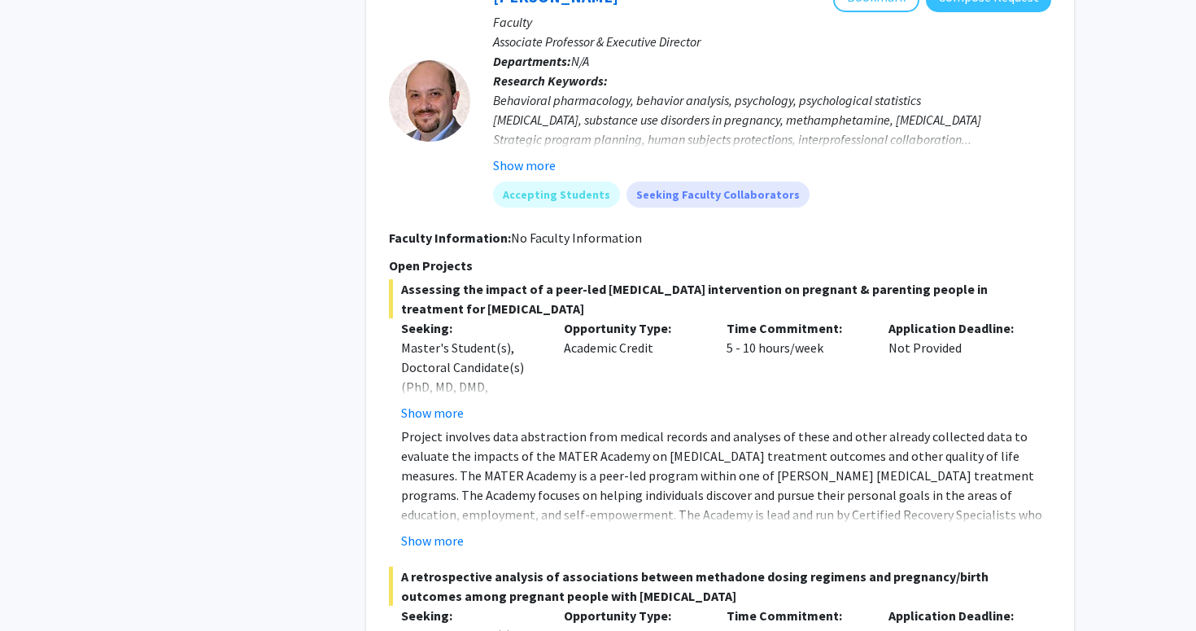
scroll to position [5016, 0]
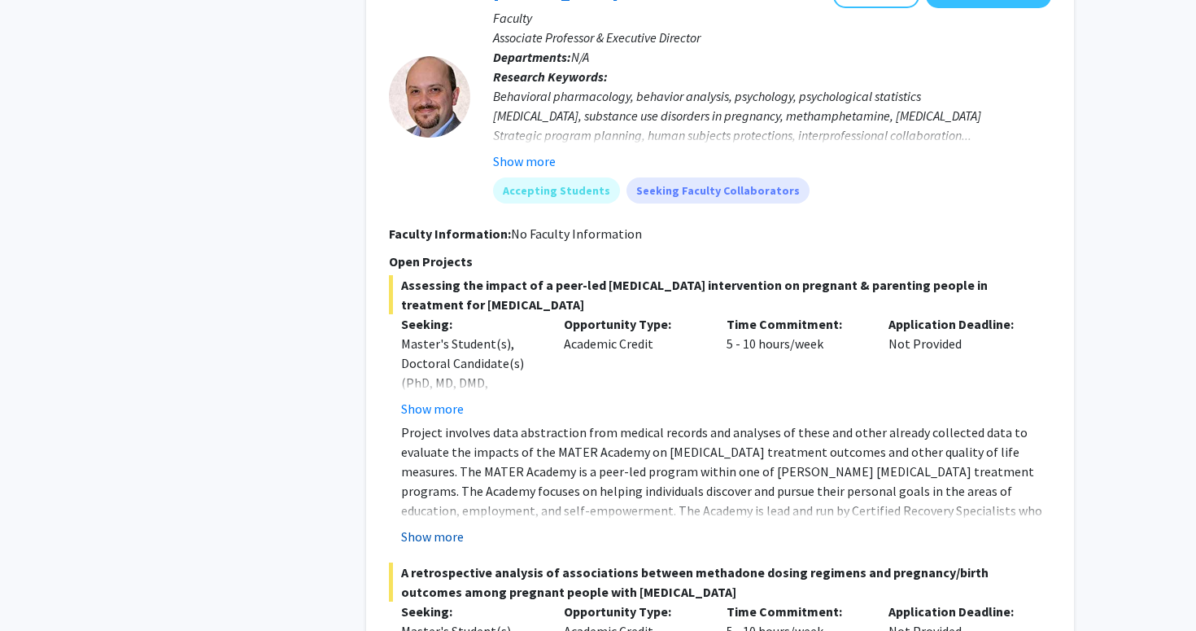
click at [443, 526] on button "Show more" at bounding box center [432, 536] width 63 height 20
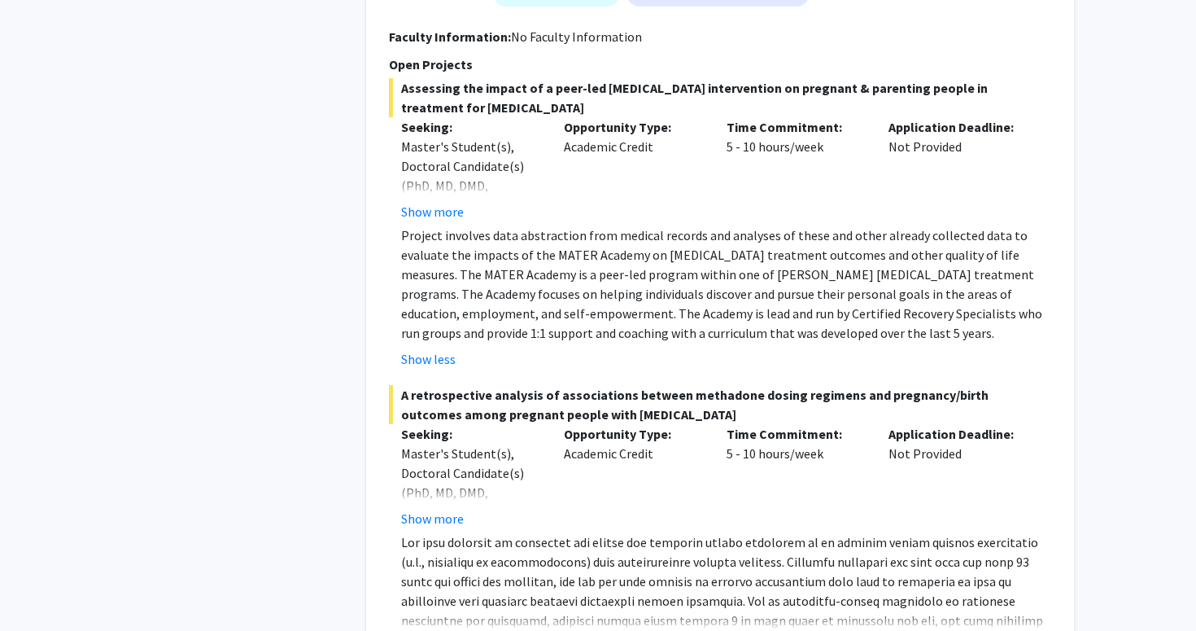
click at [571, 532] on p at bounding box center [726, 629] width 650 height 195
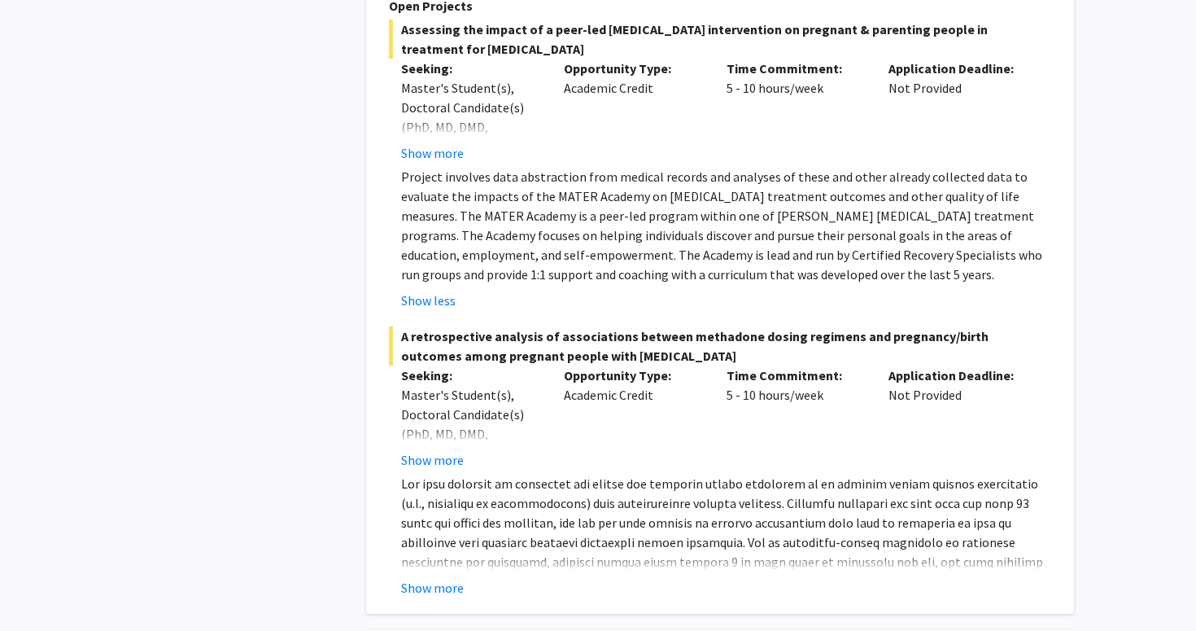
scroll to position [5300, 0]
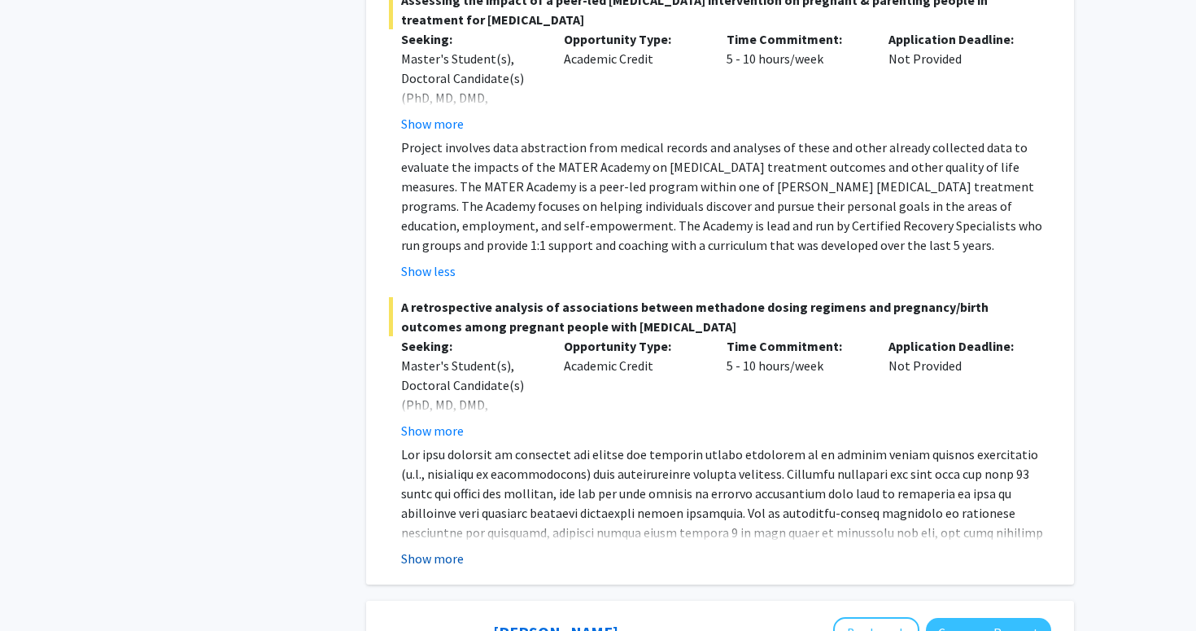
click at [412, 548] on button "Show more" at bounding box center [432, 558] width 63 height 20
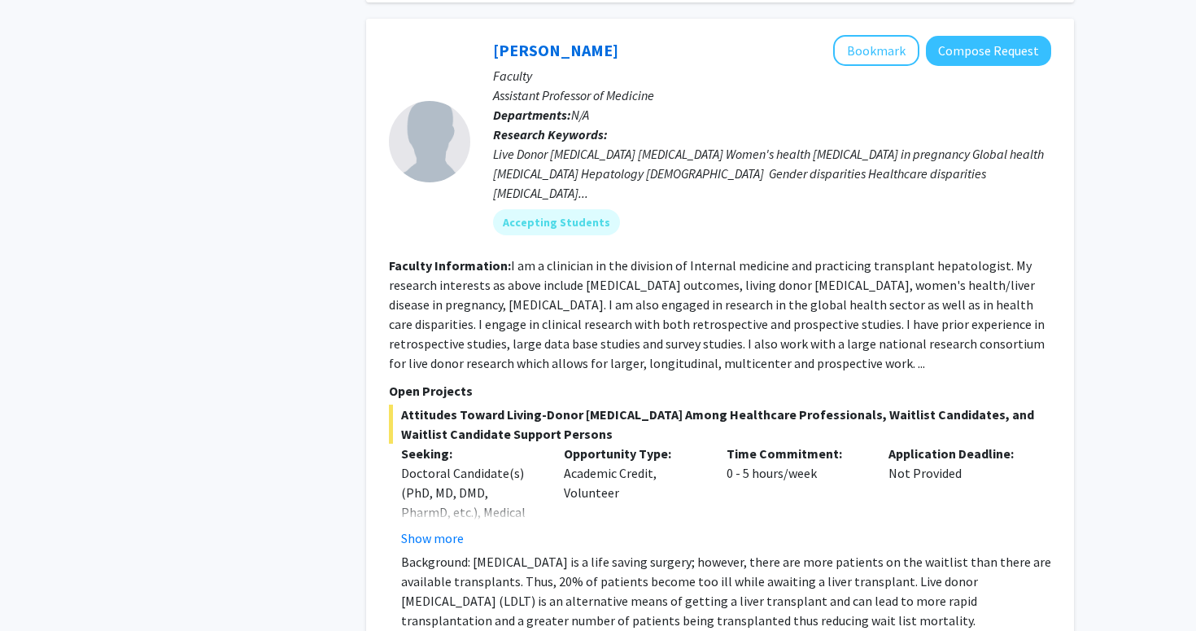
scroll to position [6910, 0]
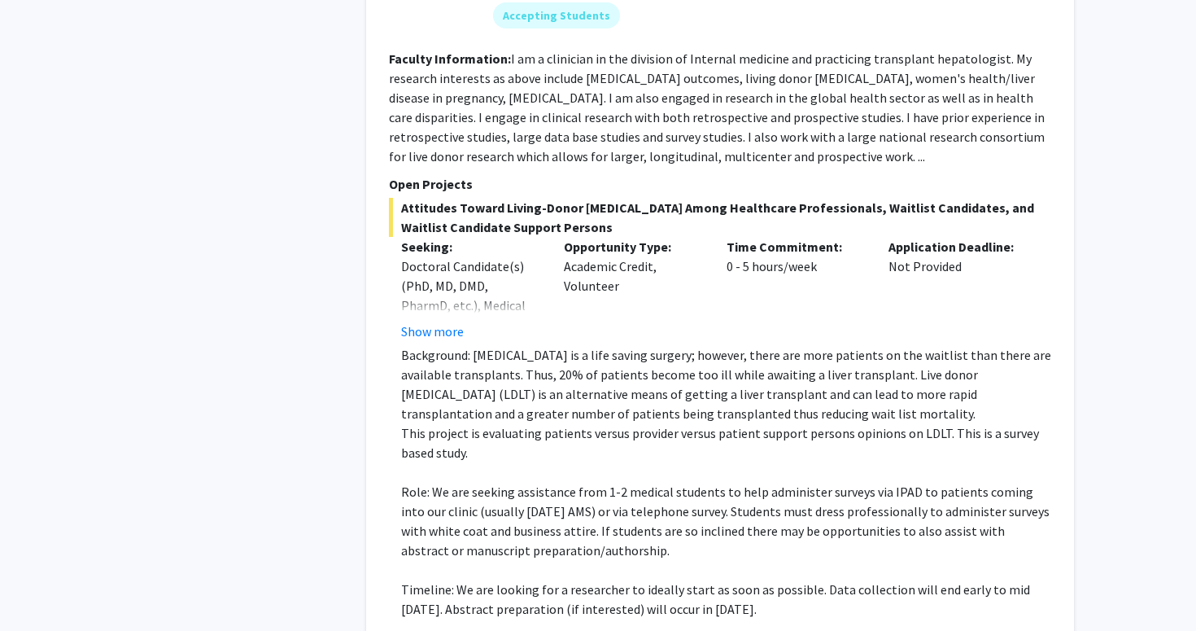
scroll to position [7129, 0]
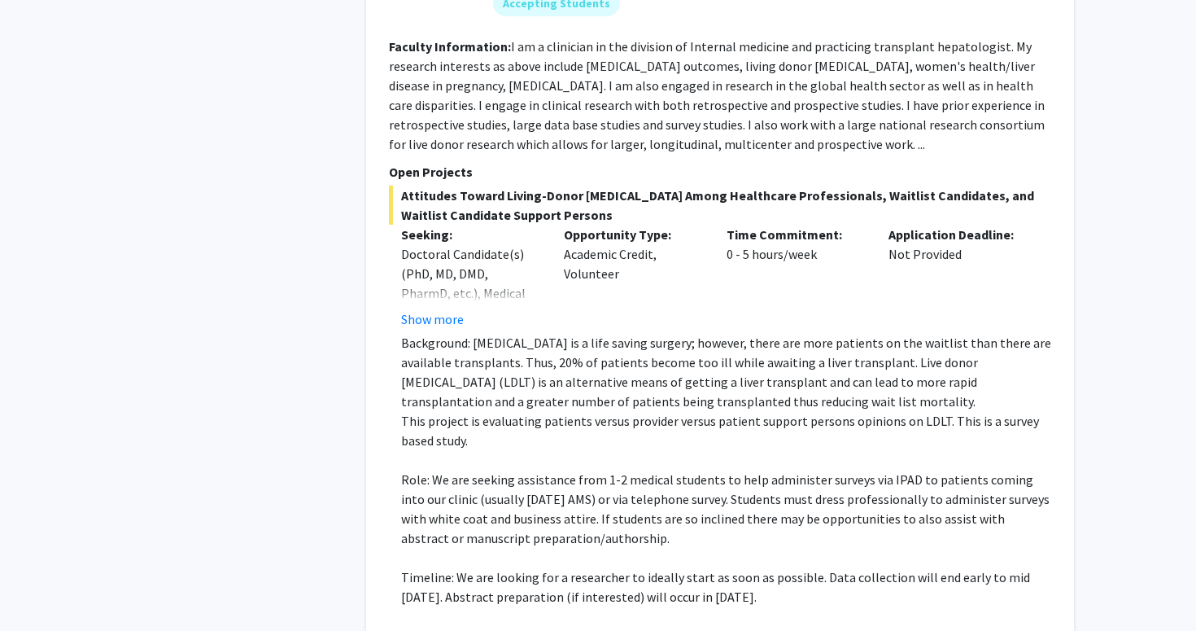
click at [592, 626] on p "Thank you for your consideration." at bounding box center [726, 636] width 650 height 20
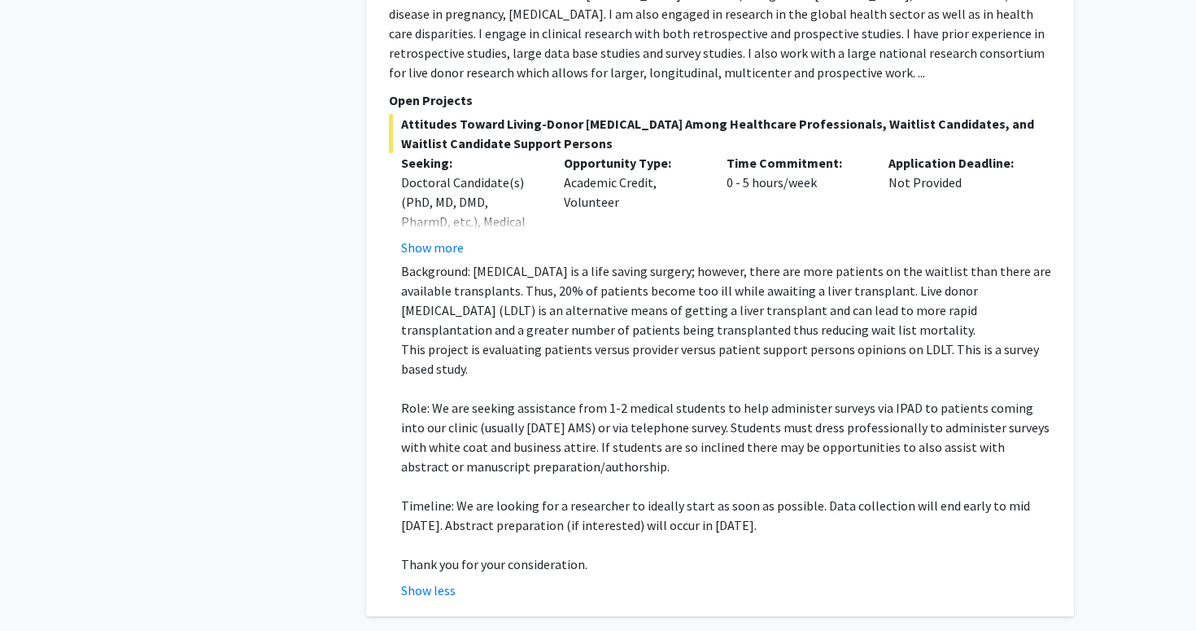
scroll to position [7209, 0]
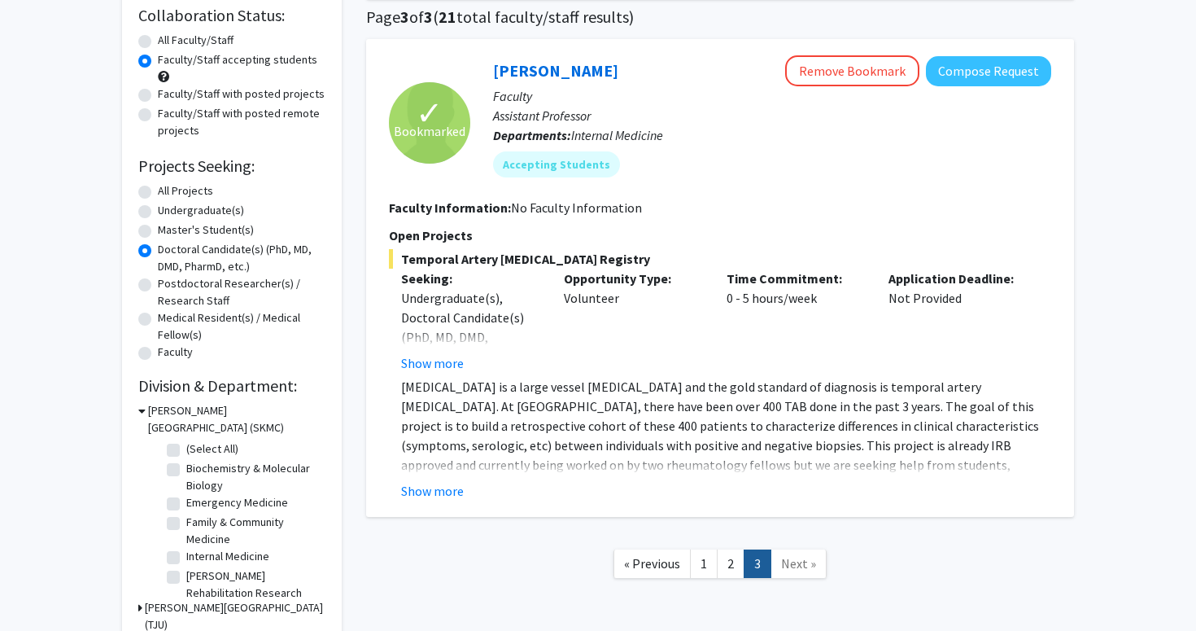
scroll to position [129, 0]
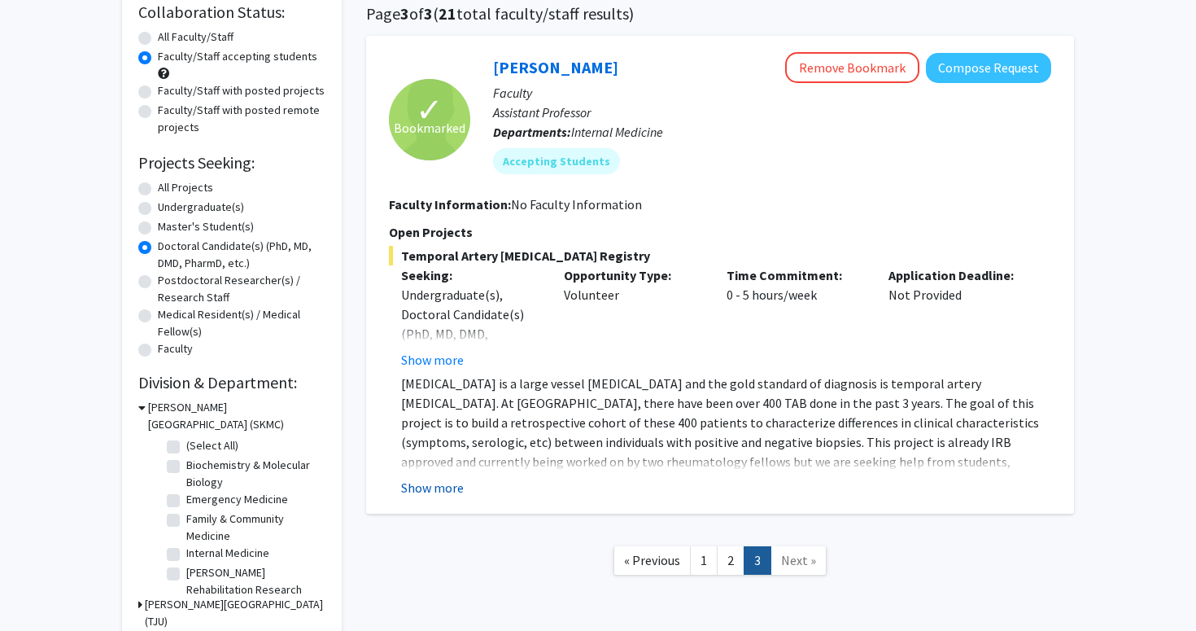
click at [443, 479] on button "Show more" at bounding box center [432, 488] width 63 height 20
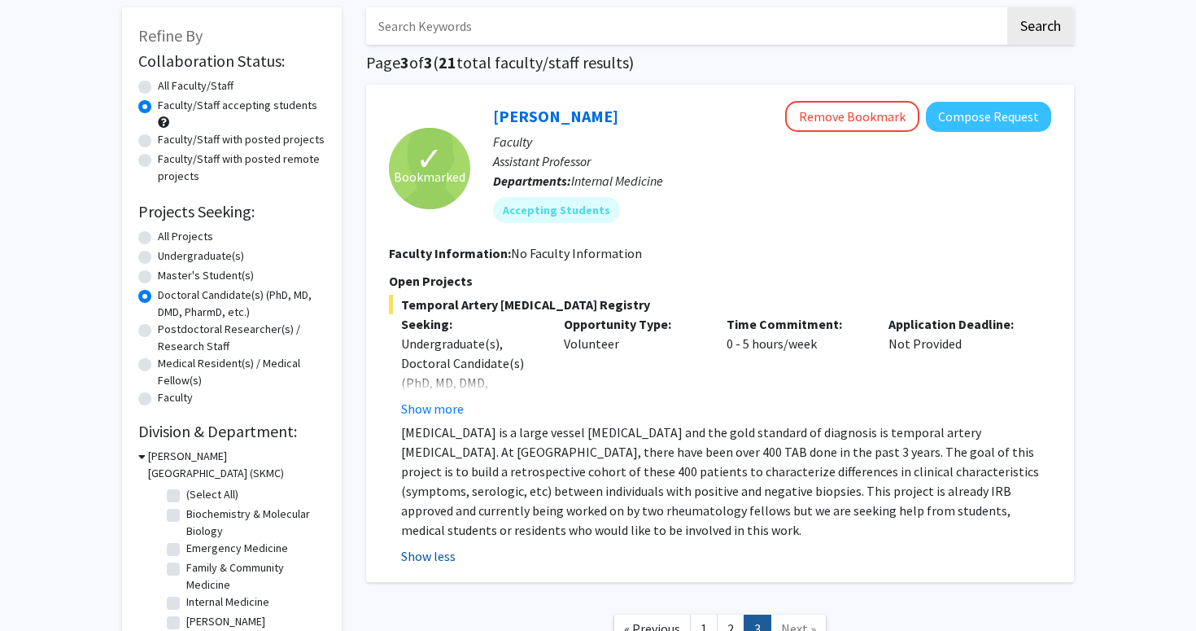
scroll to position [60, 0]
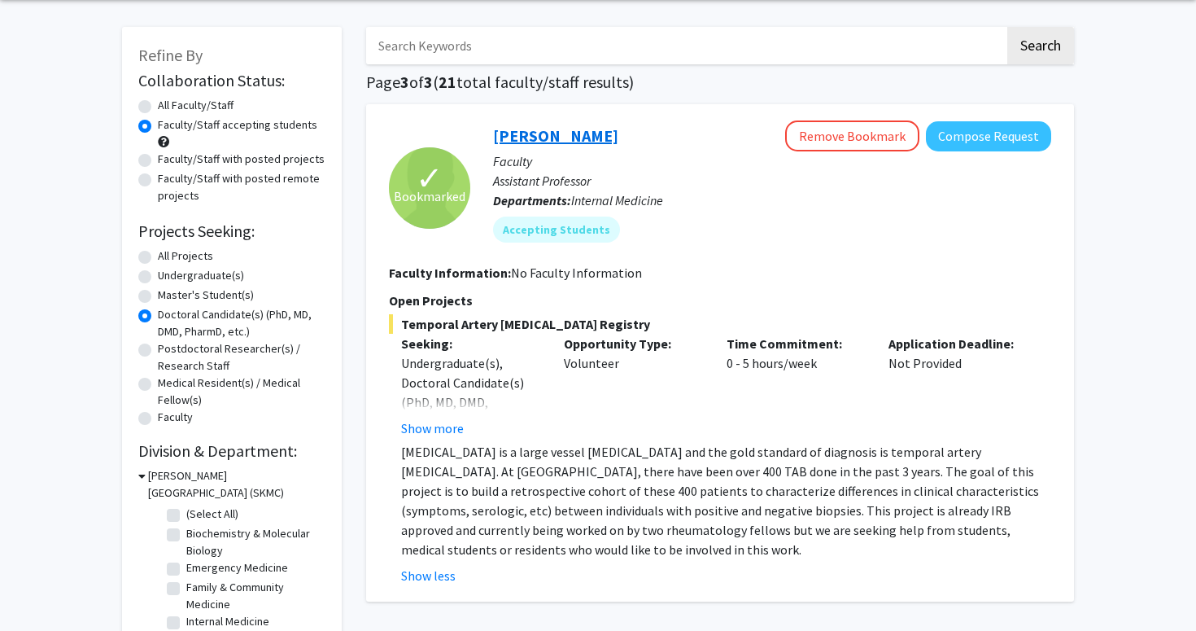
click at [521, 137] on link "[PERSON_NAME]" at bounding box center [555, 135] width 125 height 20
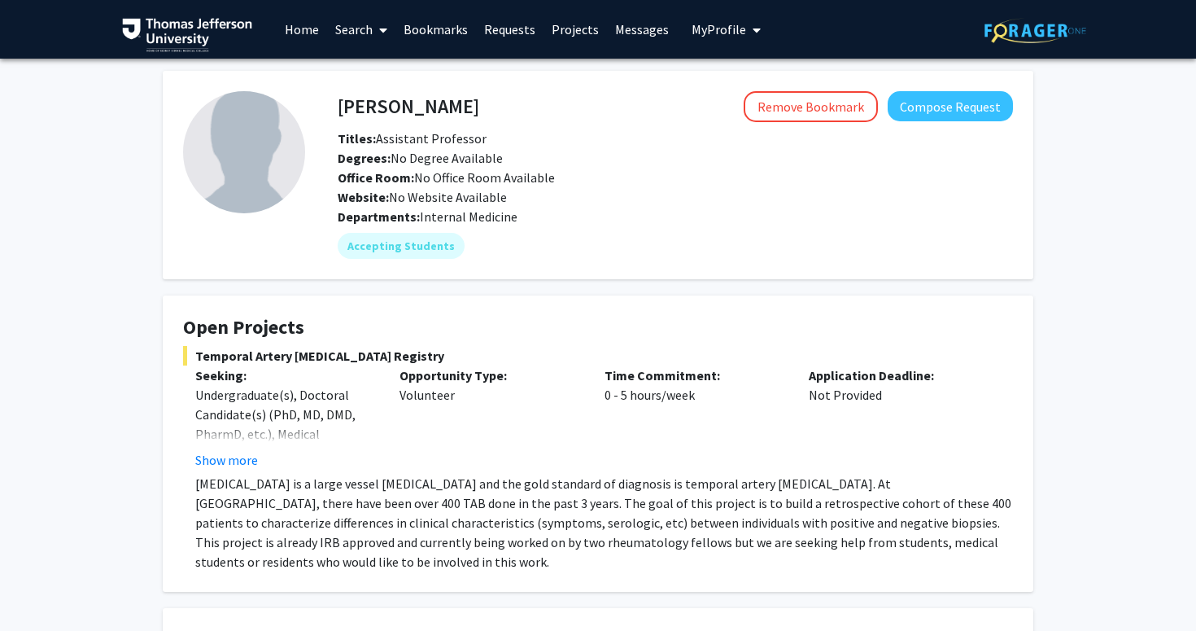
click at [297, 28] on link "Home" at bounding box center [302, 29] width 50 height 57
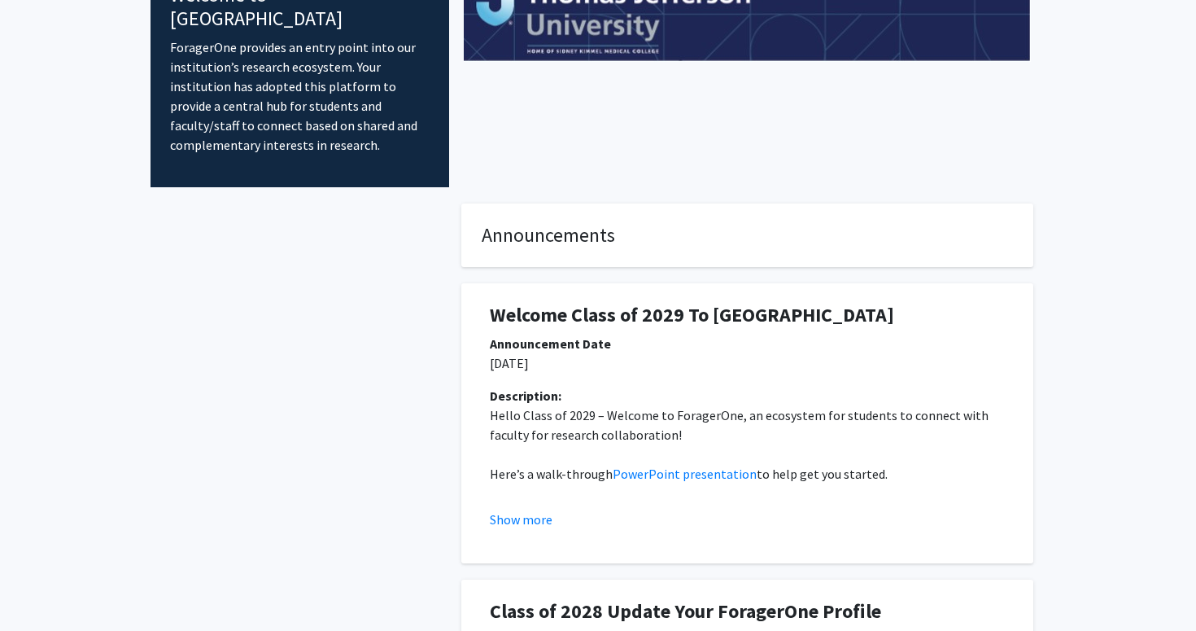
click at [657, 405] on p "Hello Class of 2029 – Welcome to ForagerOne, an ecosystem for students to conne…" at bounding box center [747, 424] width 515 height 39
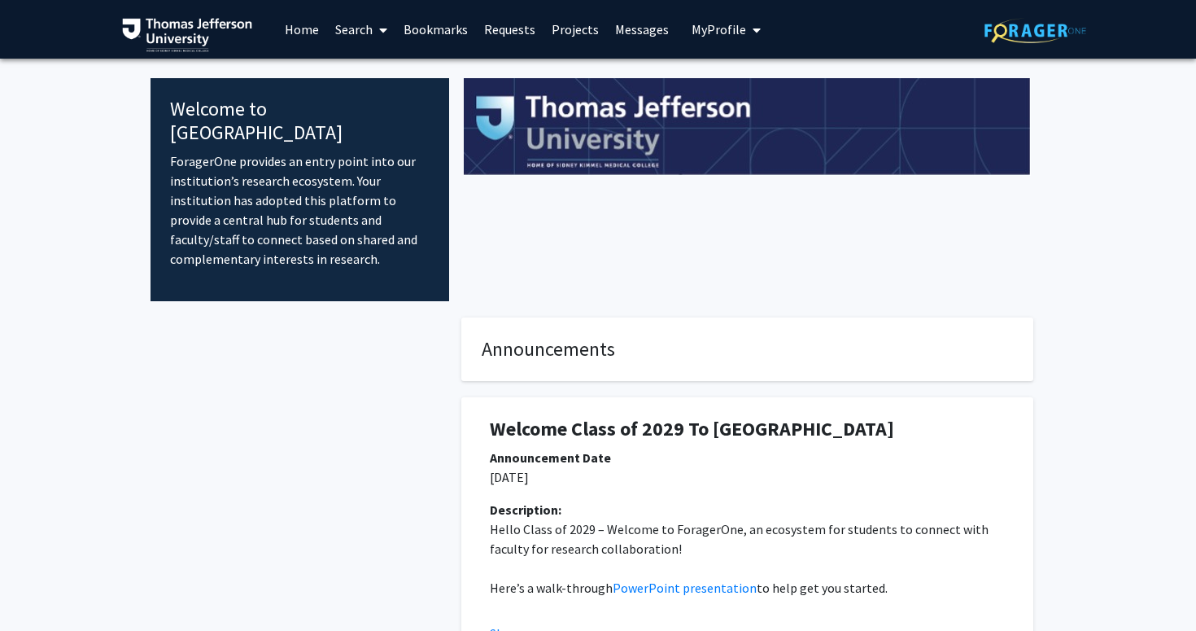
click at [657, 28] on icon "My profile dropdown to access profile and logout" at bounding box center [757, 30] width 8 height 13
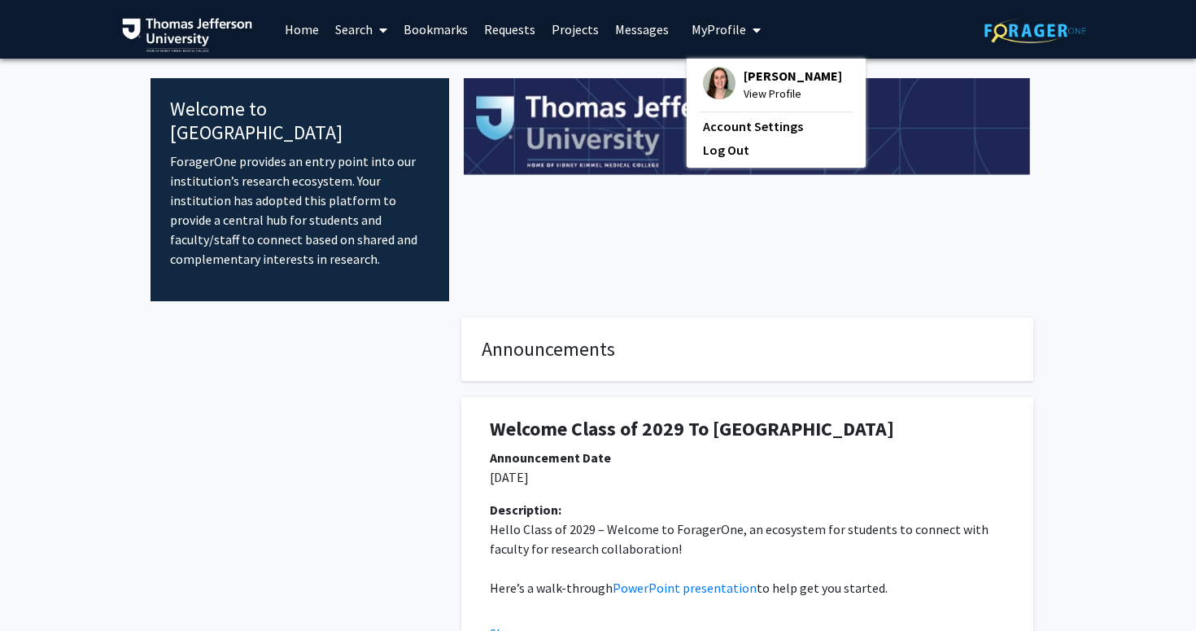
click at [657, 85] on span "[PERSON_NAME]" at bounding box center [793, 76] width 98 height 18
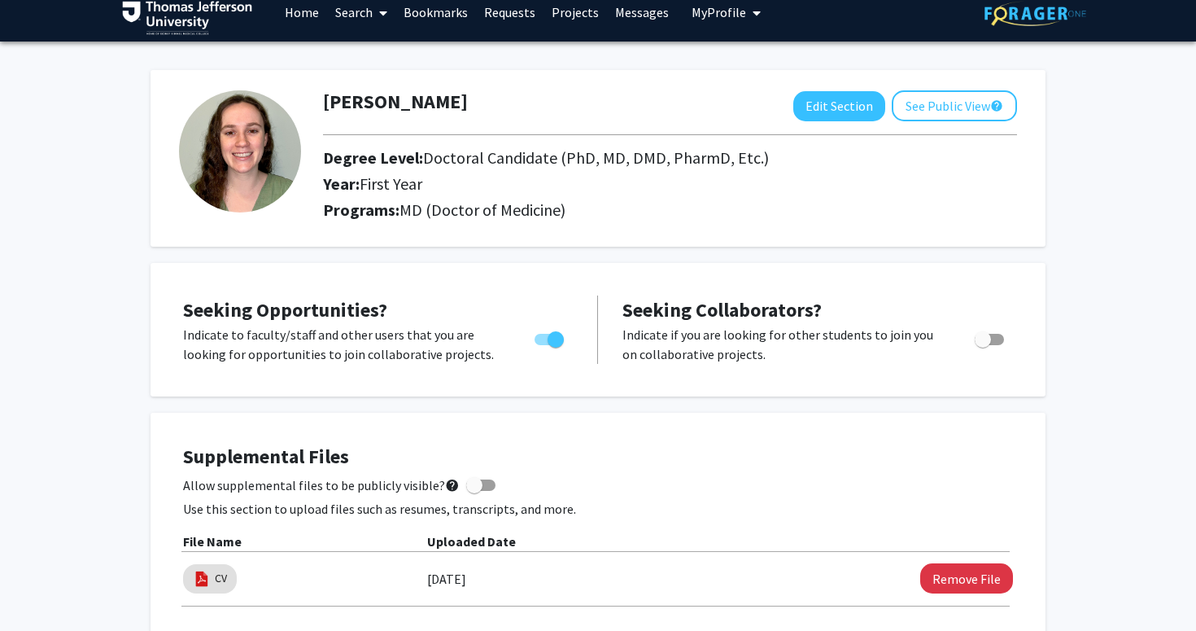
scroll to position [20, 0]
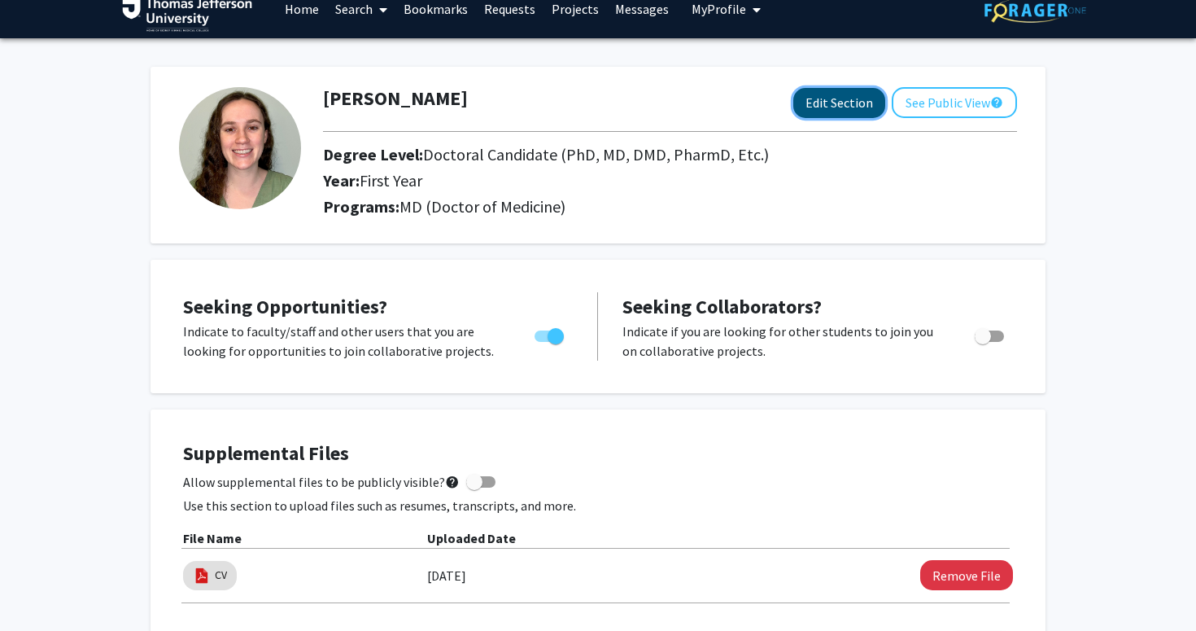
click at [657, 108] on button "Edit Section" at bounding box center [839, 103] width 92 height 30
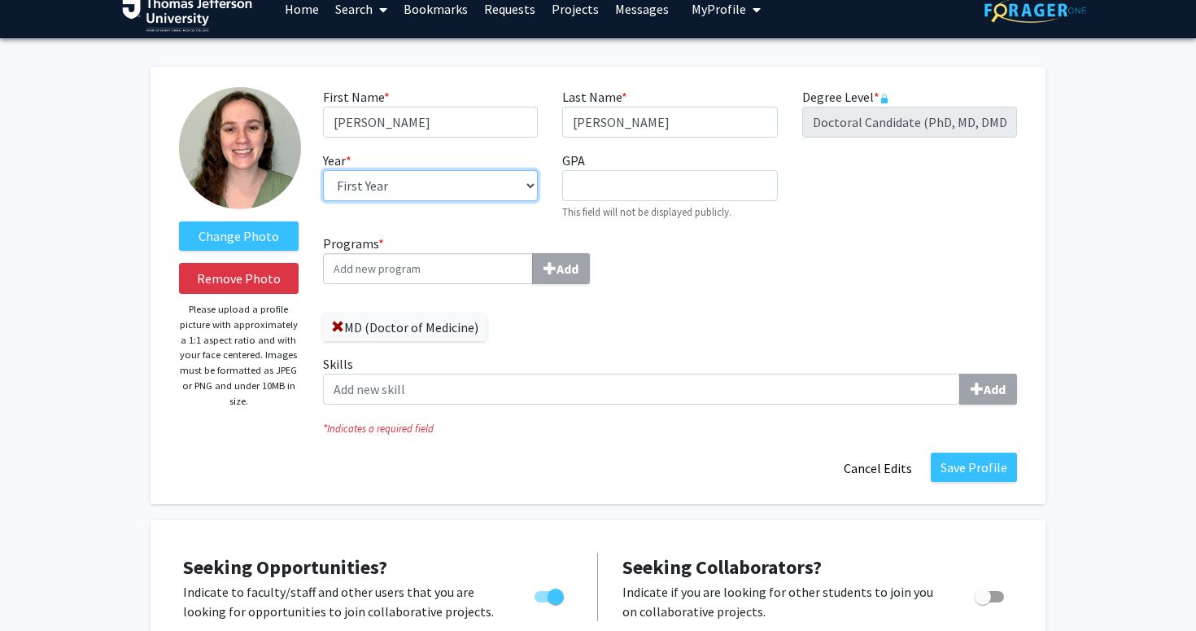
click at [490, 188] on select "--- First Year Second Year Third Year Fourth Year Fifth Year Sixth Year Seventh…" at bounding box center [430, 185] width 215 height 31
select select "second_year"
click at [323, 170] on select "--- First Year Second Year Third Year Fourth Year Fifth Year Sixth Year Seventh…" at bounding box center [430, 185] width 215 height 31
click at [657, 472] on button "Save Profile" at bounding box center [974, 466] width 86 height 29
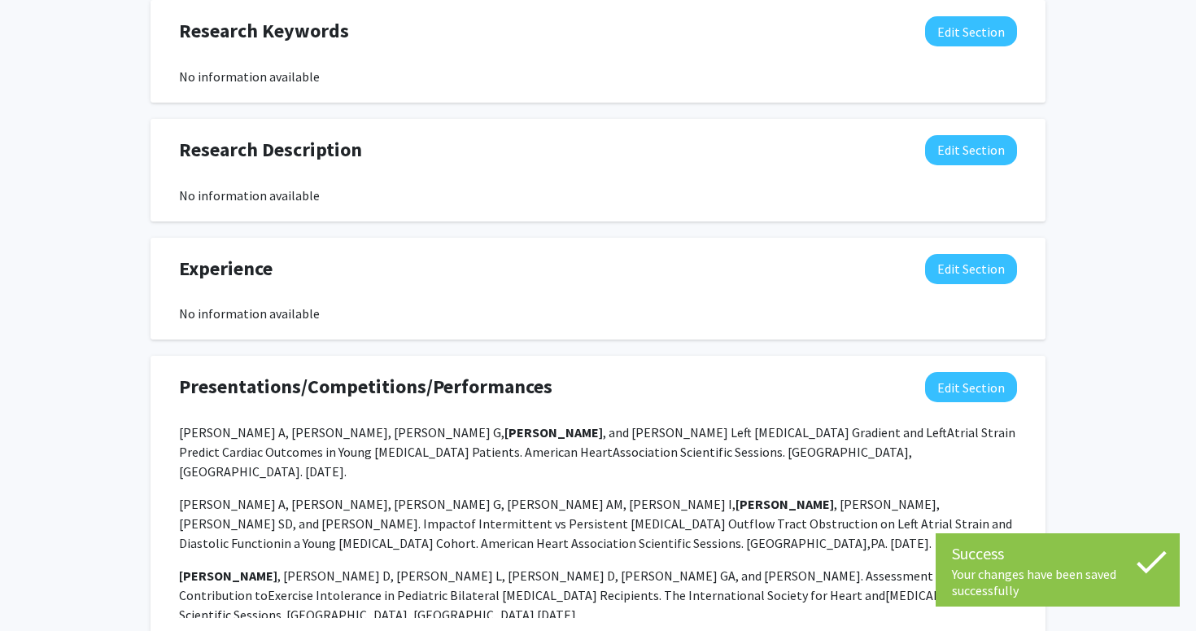
scroll to position [1295, 0]
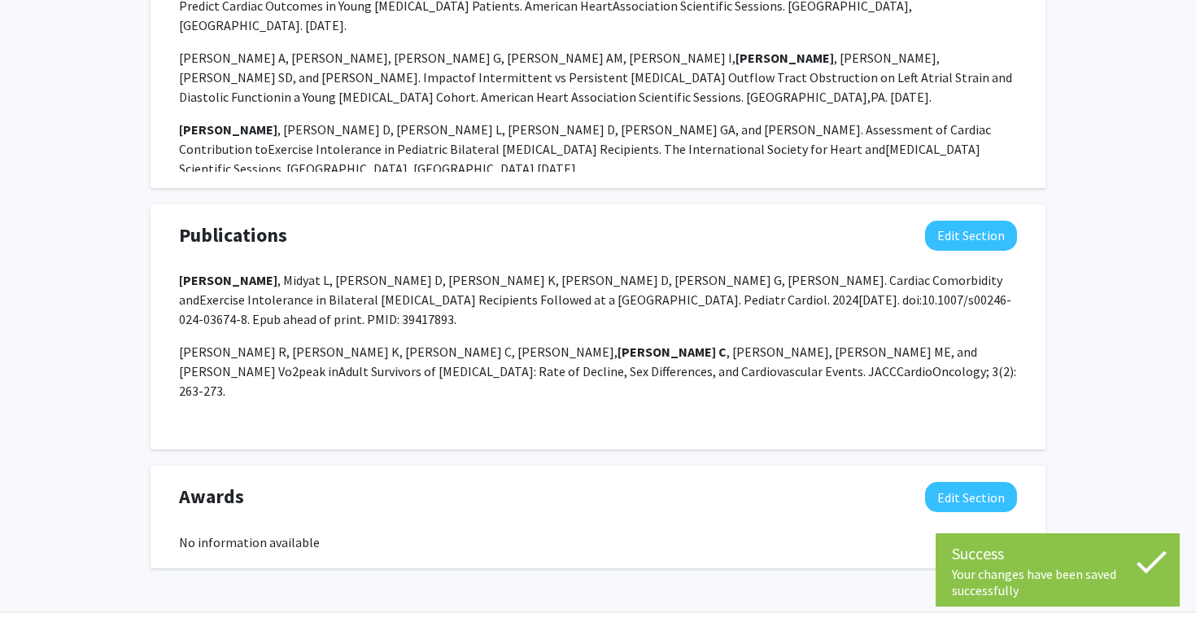
click at [621, 342] on p "[PERSON_NAME] R, [PERSON_NAME] K, [PERSON_NAME] C, [PERSON_NAME], [PERSON_NAME]…" at bounding box center [598, 371] width 838 height 59
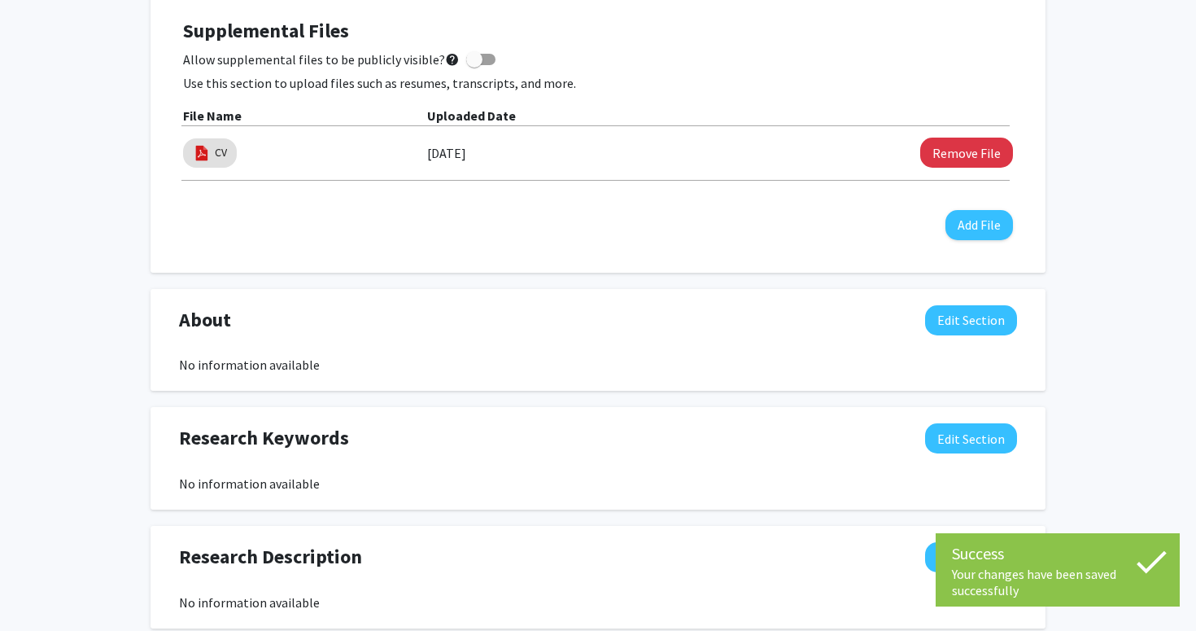
scroll to position [0, 0]
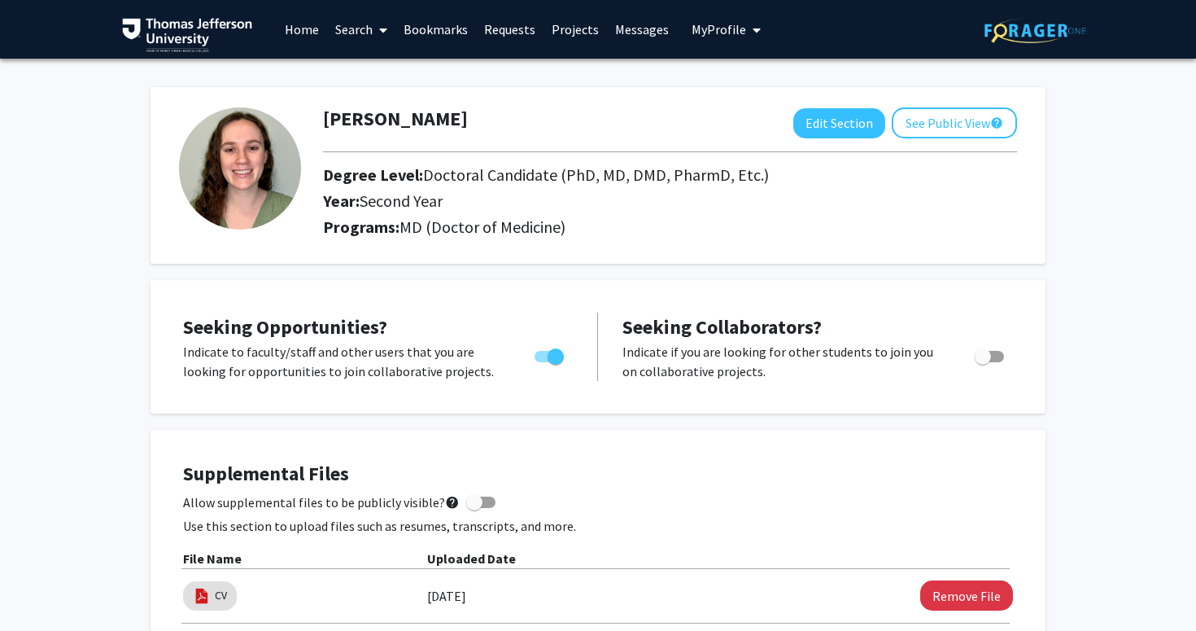
click at [300, 32] on link "Home" at bounding box center [302, 29] width 50 height 57
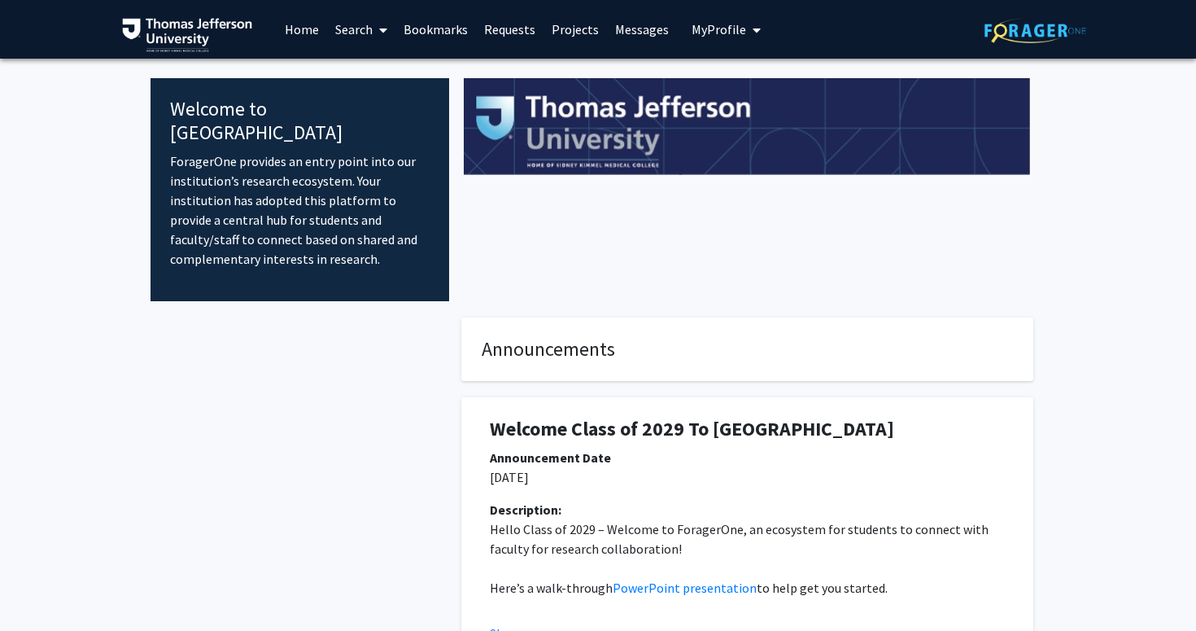
click at [657, 312] on fg-internal-home-page "Welcome to ForagerOne ForagerOne provides an entry point into our institution’s…" at bounding box center [598, 560] width 1196 height 1003
